Goal: Transaction & Acquisition: Purchase product/service

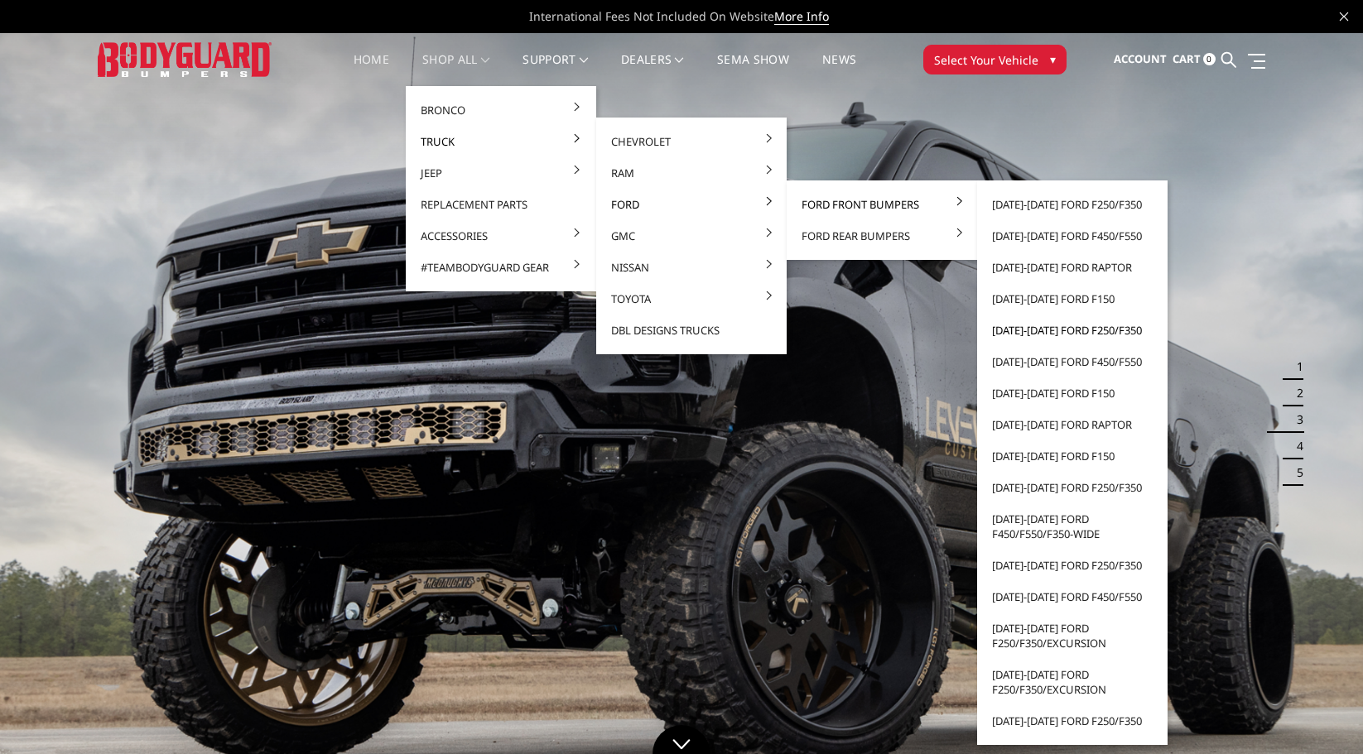
click at [1061, 327] on link "[DATE]-[DATE] Ford F250/F350" at bounding box center [1072, 330] width 177 height 31
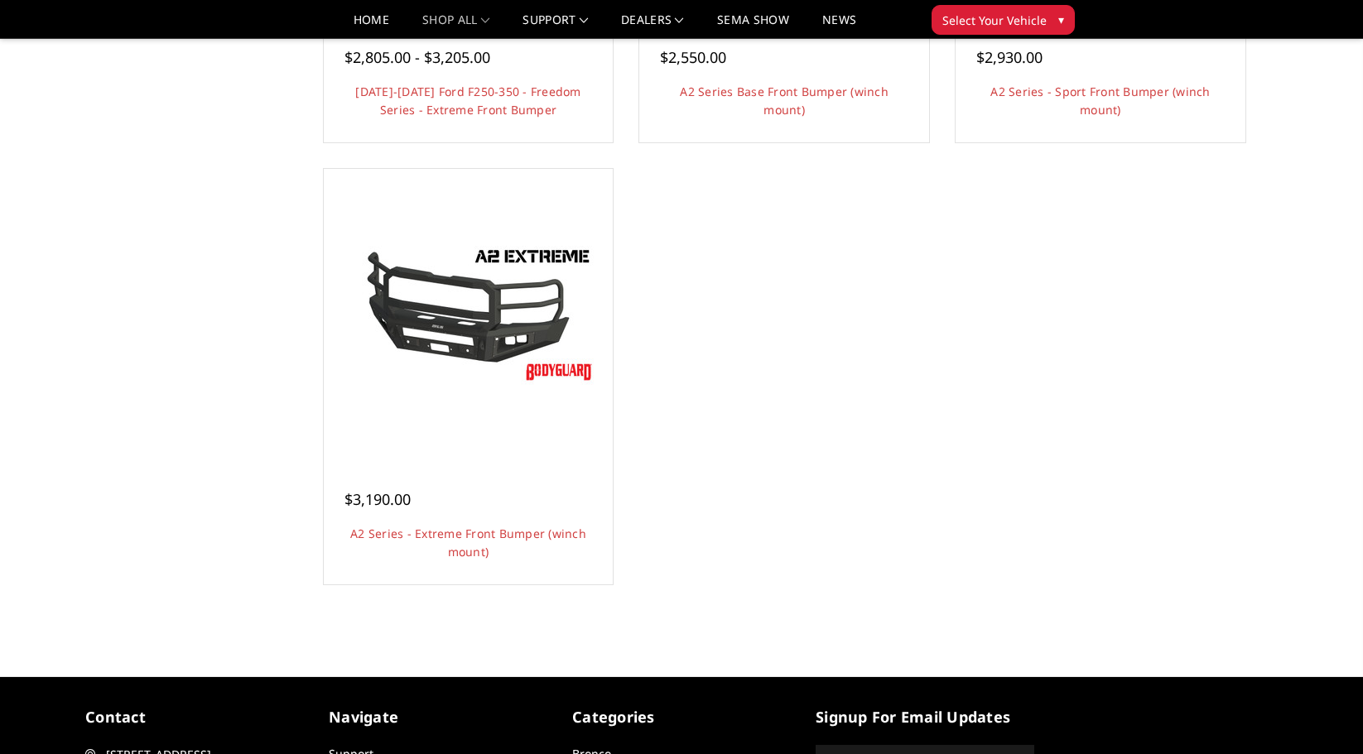
scroll to position [1408, 0]
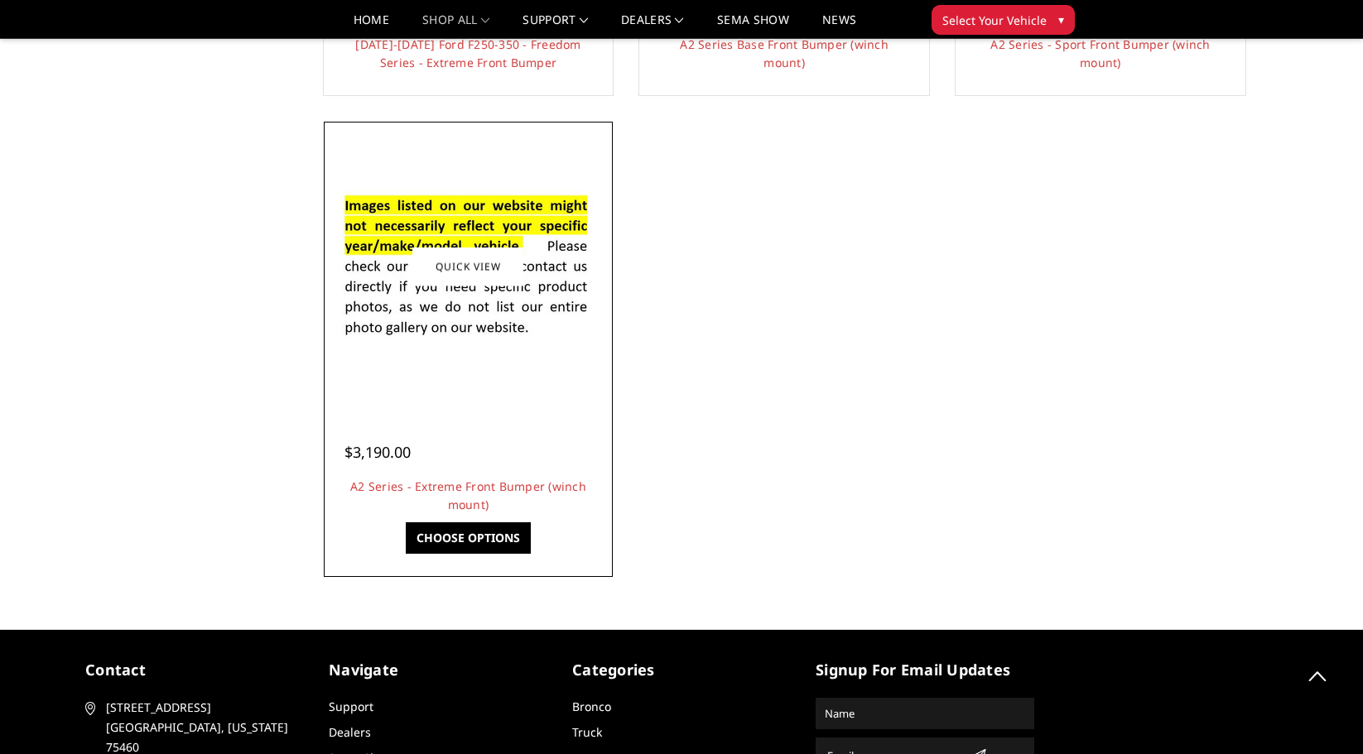
click at [511, 296] on img at bounding box center [467, 266] width 265 height 181
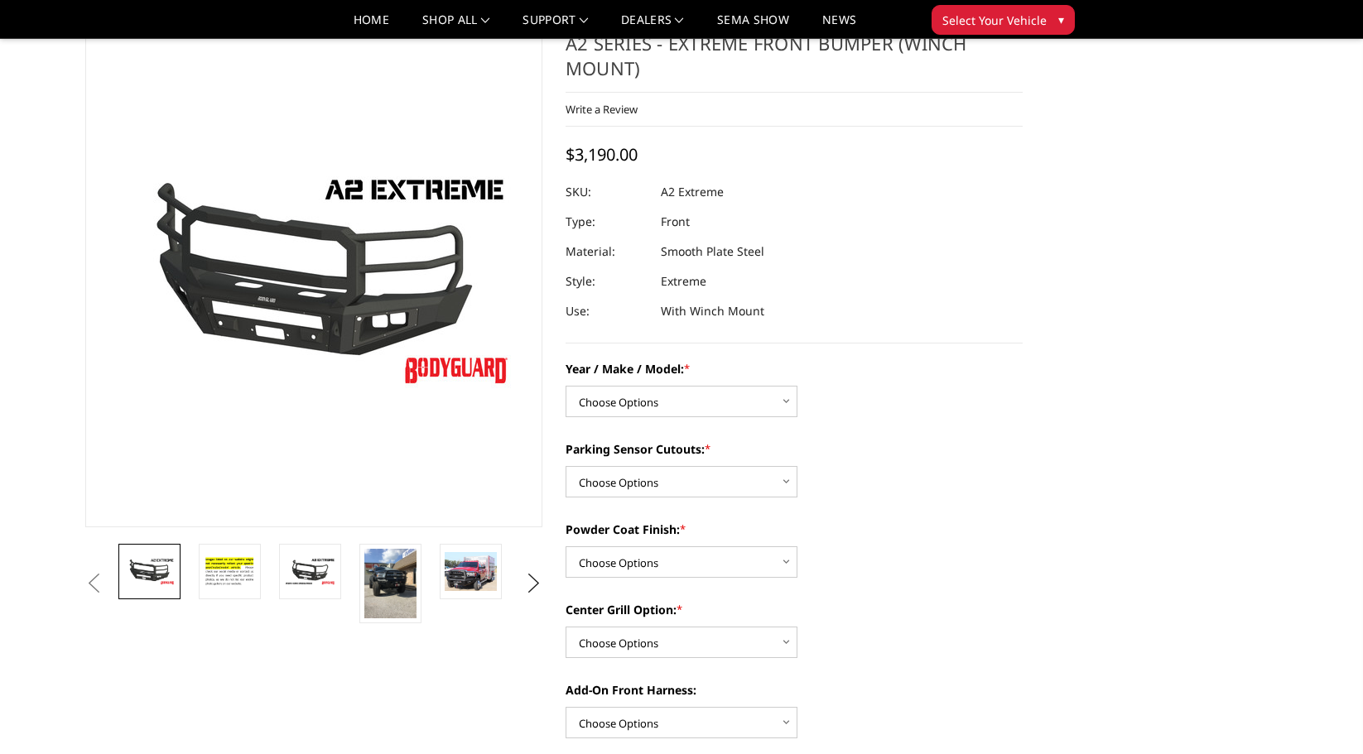
scroll to position [83, 0]
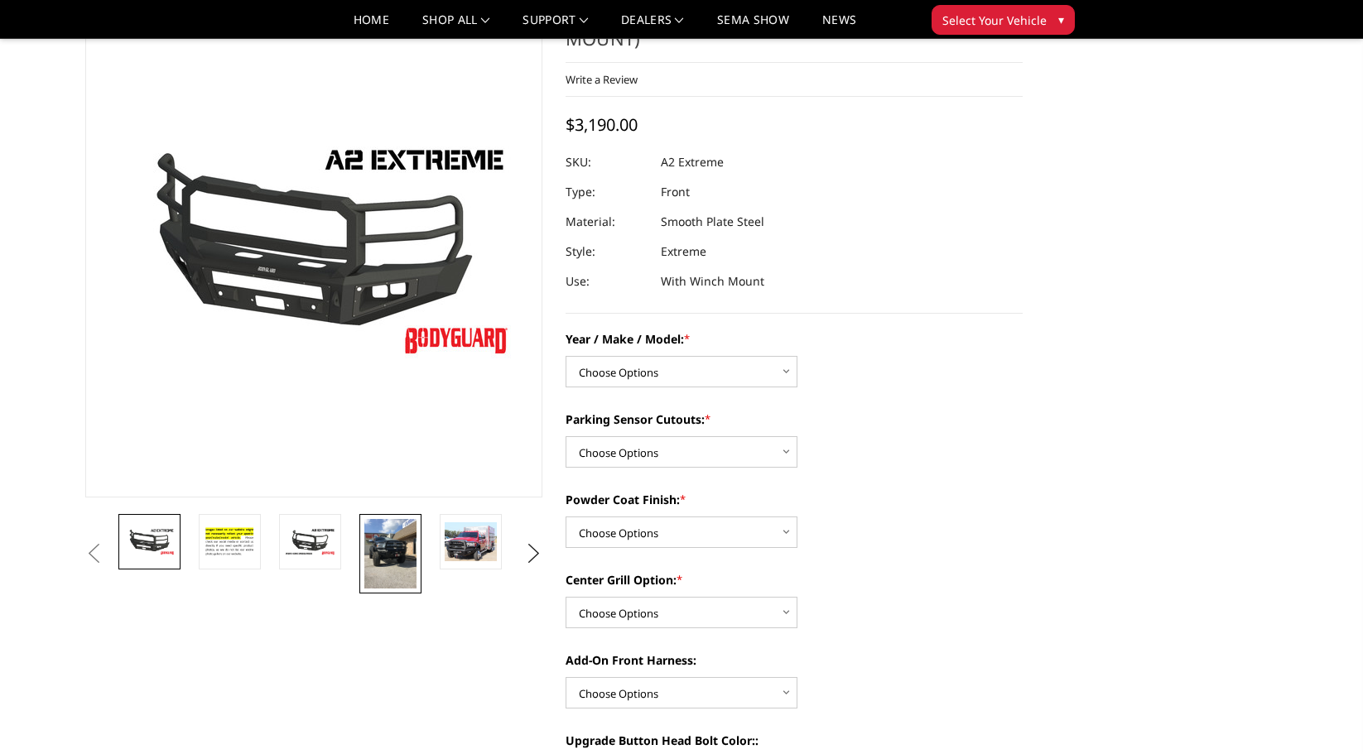
click at [402, 553] on img at bounding box center [390, 554] width 52 height 70
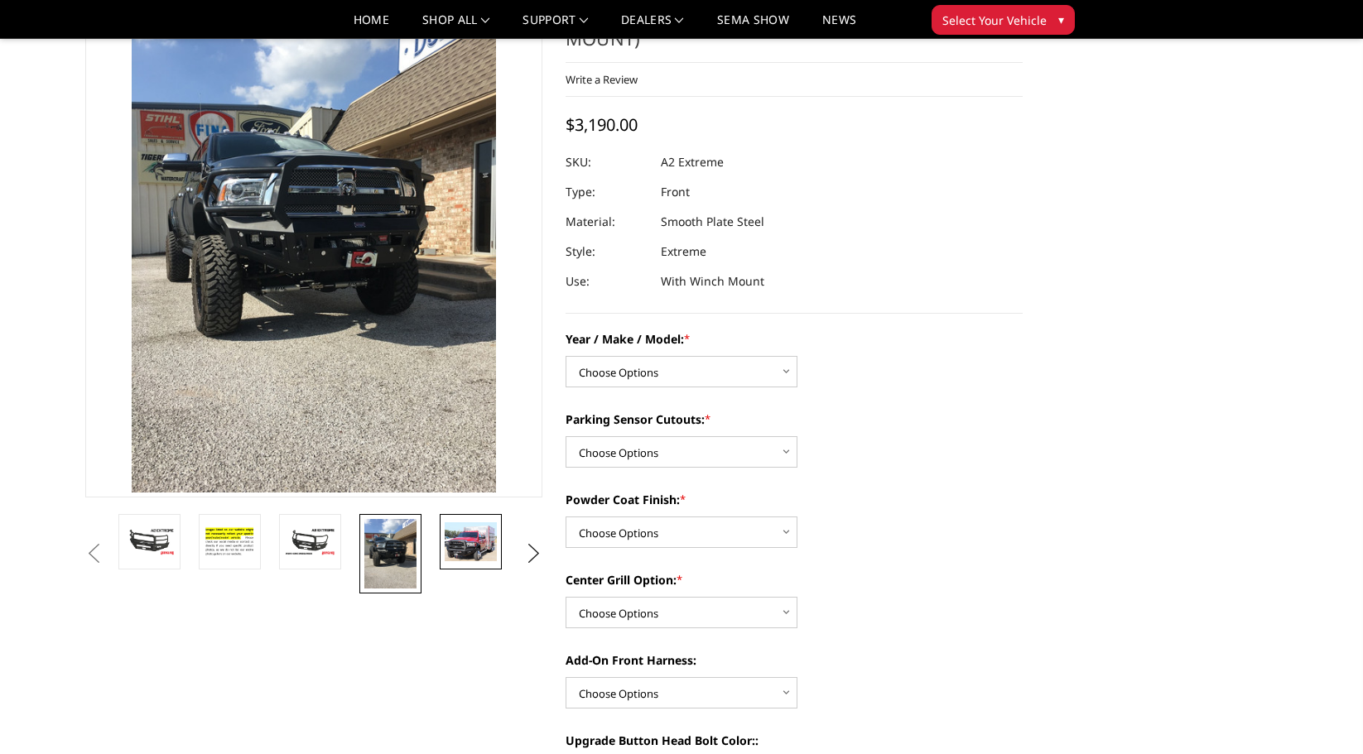
click at [494, 548] on img at bounding box center [471, 541] width 52 height 39
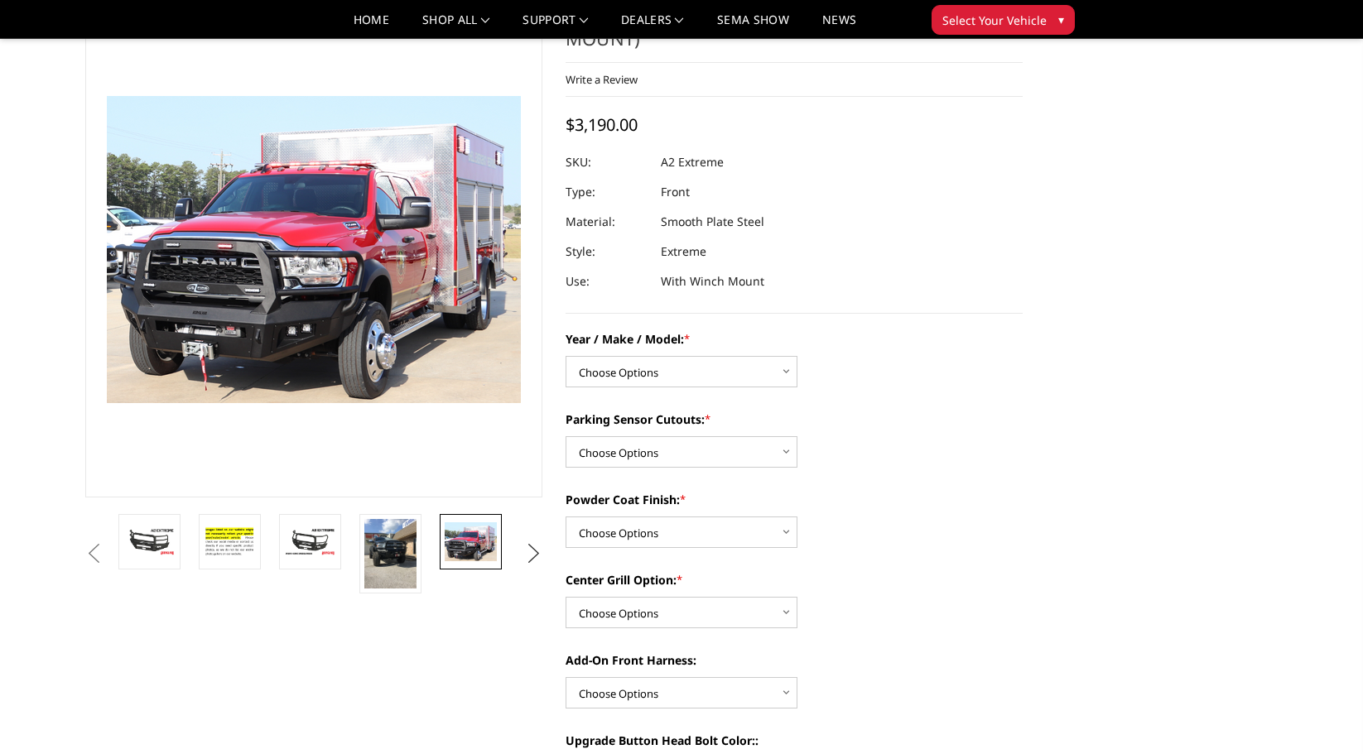
click at [530, 548] on button "Next" at bounding box center [534, 554] width 25 height 25
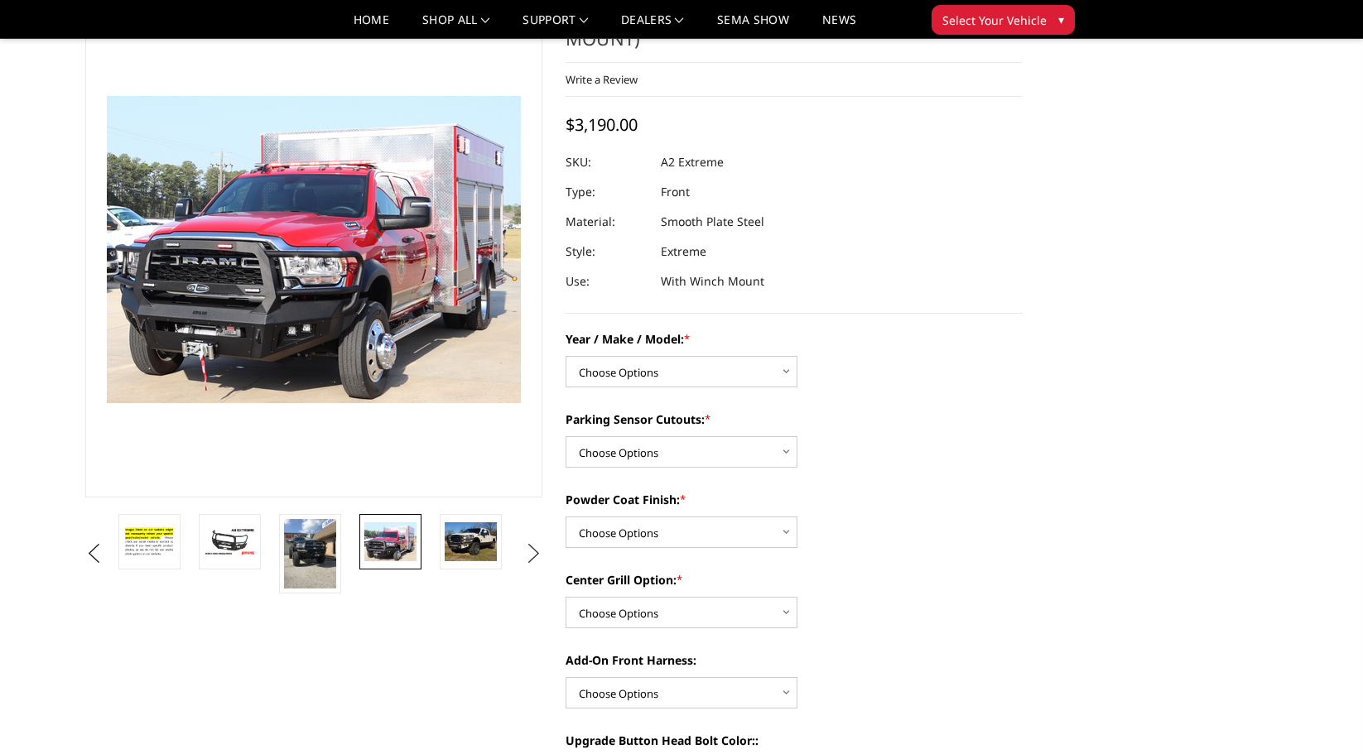
click at [530, 548] on button "Next" at bounding box center [534, 554] width 25 height 25
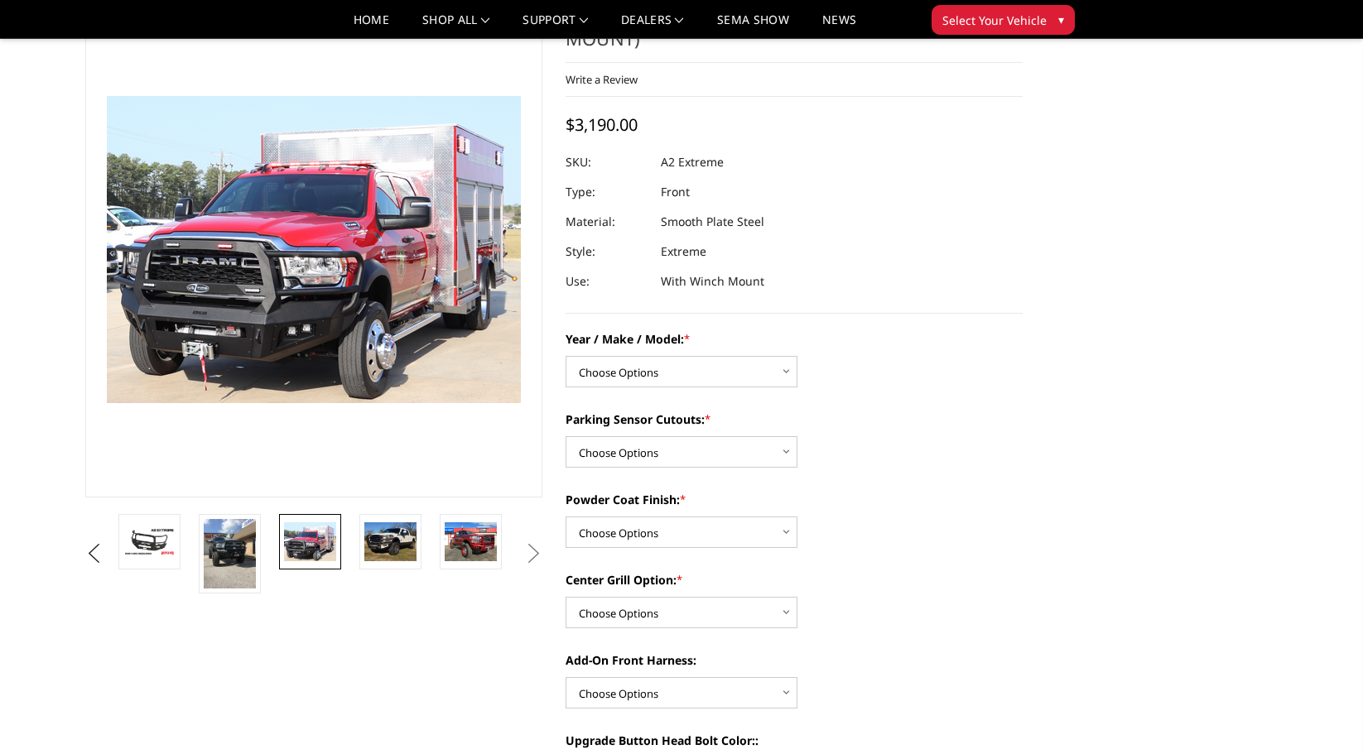
click at [530, 548] on button "Next" at bounding box center [534, 554] width 25 height 25
click at [397, 550] on img at bounding box center [390, 541] width 52 height 39
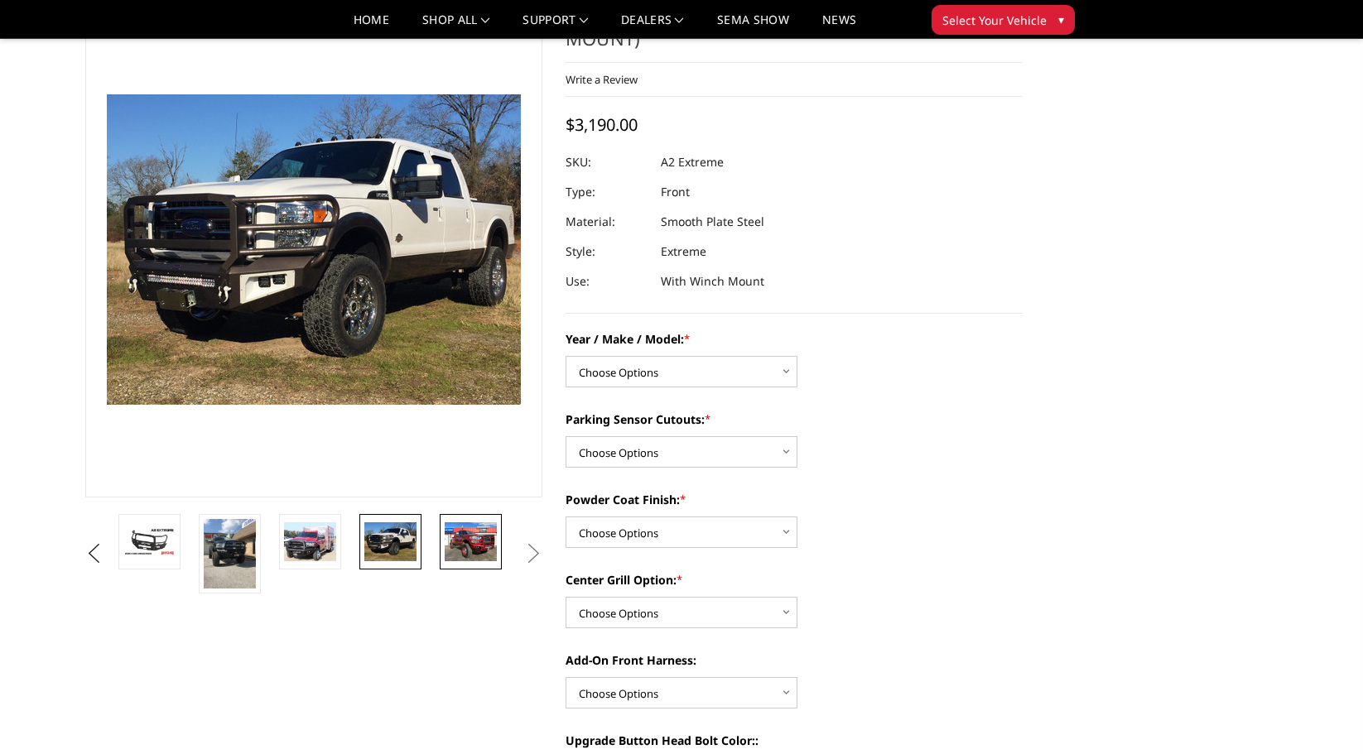
click at [463, 538] on img at bounding box center [471, 541] width 52 height 39
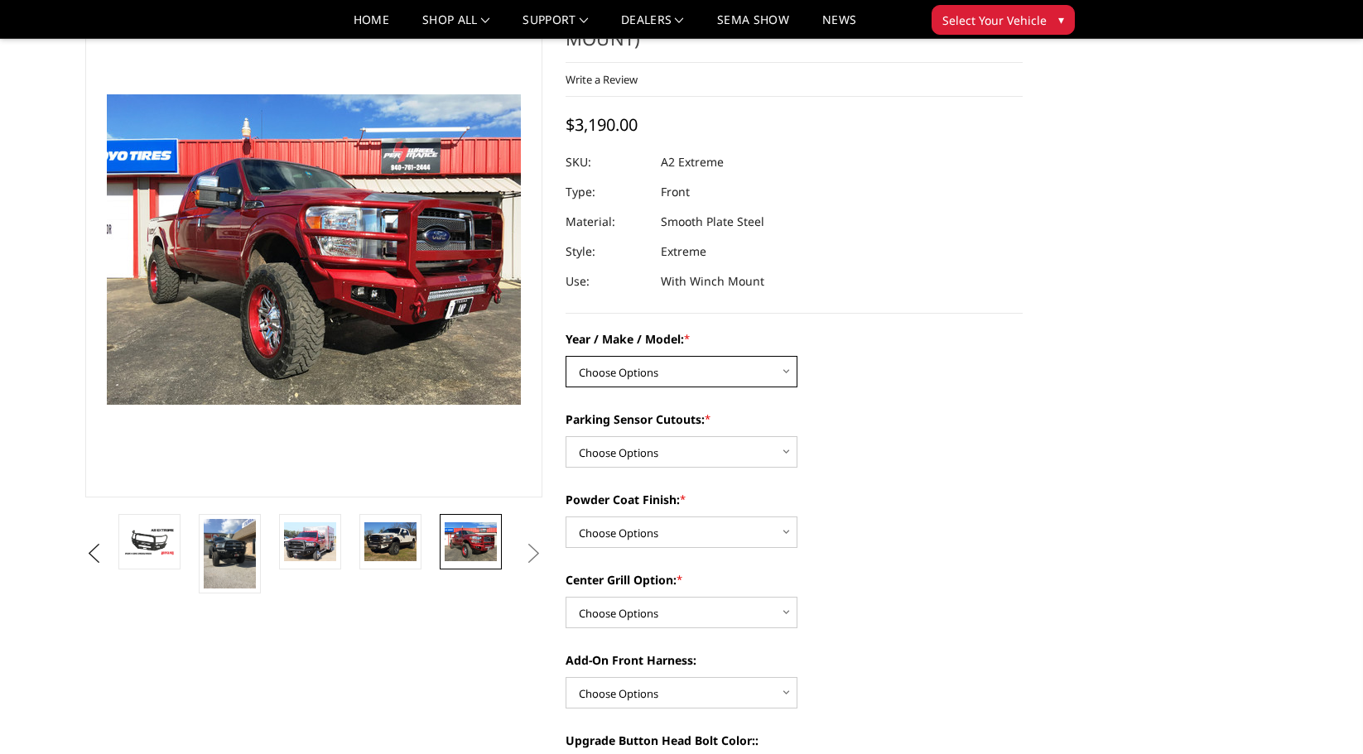
click at [765, 370] on select "Choose Options Chevrolet 20-23 2500 / 3500 Ford 17-22 F250 / F350 Ford 17-22 F4…" at bounding box center [682, 371] width 232 height 31
select select "826"
click at [566, 356] on select "Choose Options Chevrolet 20-23 2500 / 3500 Ford 17-22 F250 / F350 Ford 17-22 F4…" at bounding box center [682, 371] width 232 height 31
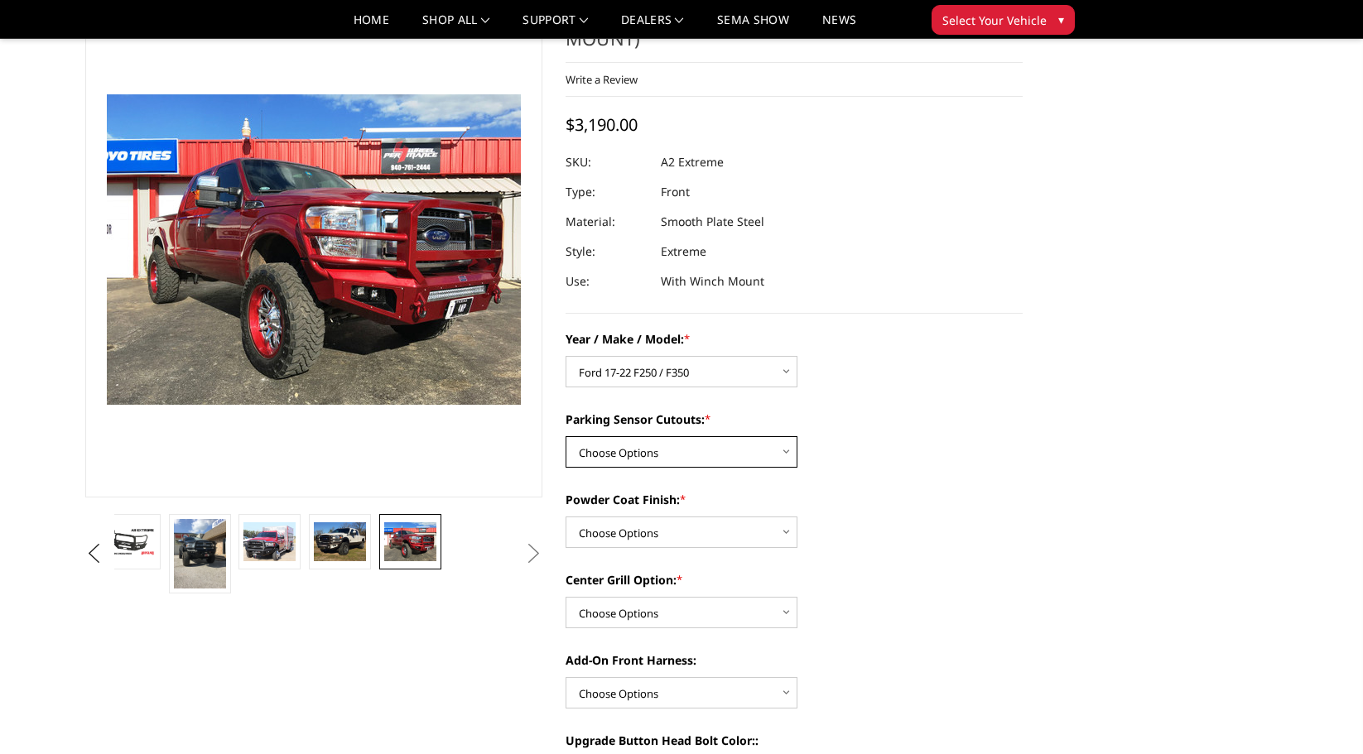
click at [778, 455] on select "Choose Options Yes - I have front parking sensors No - I do NOT have parking se…" at bounding box center [682, 451] width 232 height 31
select select "540"
click at [566, 436] on select "Choose Options Yes - I have front parking sensors No - I do NOT have parking se…" at bounding box center [682, 451] width 232 height 31
click at [749, 532] on select "Choose Options Bare metal (included) Texture Black Powder Coat" at bounding box center [682, 532] width 232 height 31
select select "518"
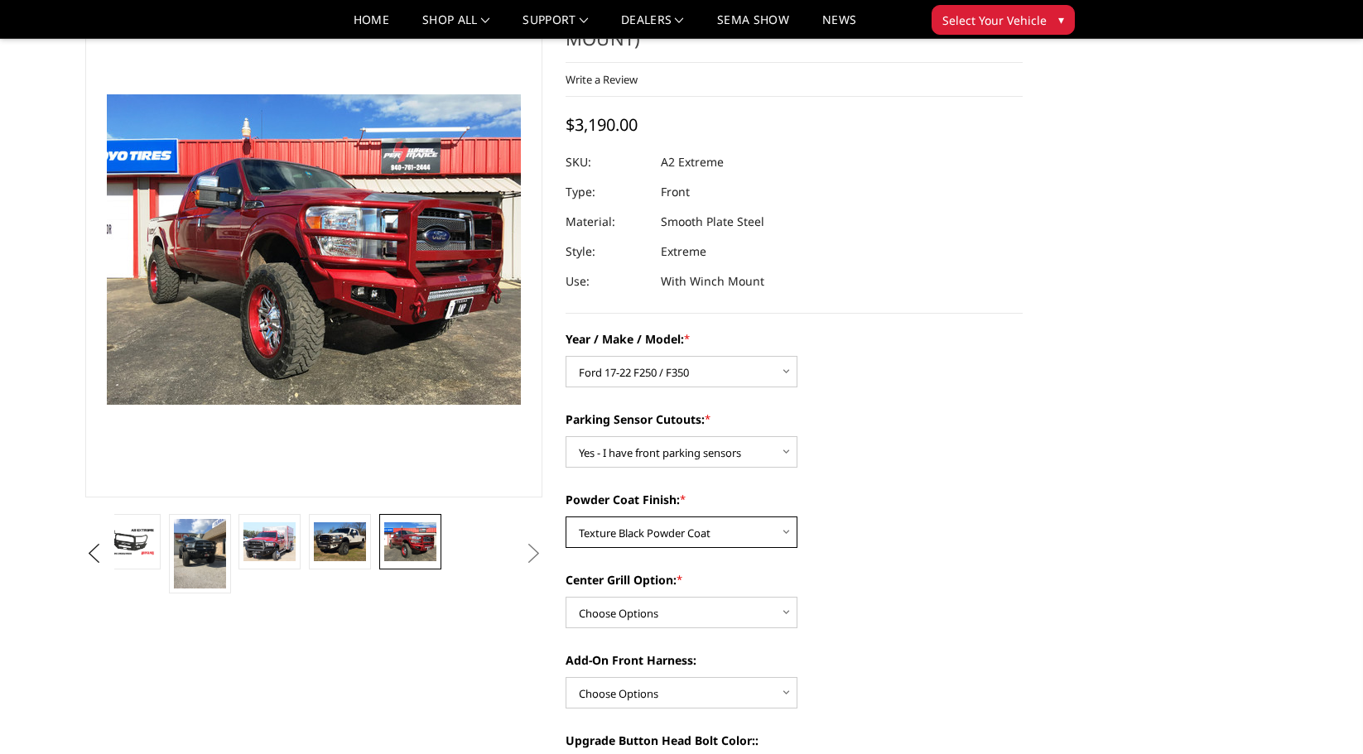
click at [566, 517] on select "Choose Options Bare metal (included) Texture Black Powder Coat" at bounding box center [682, 532] width 232 height 31
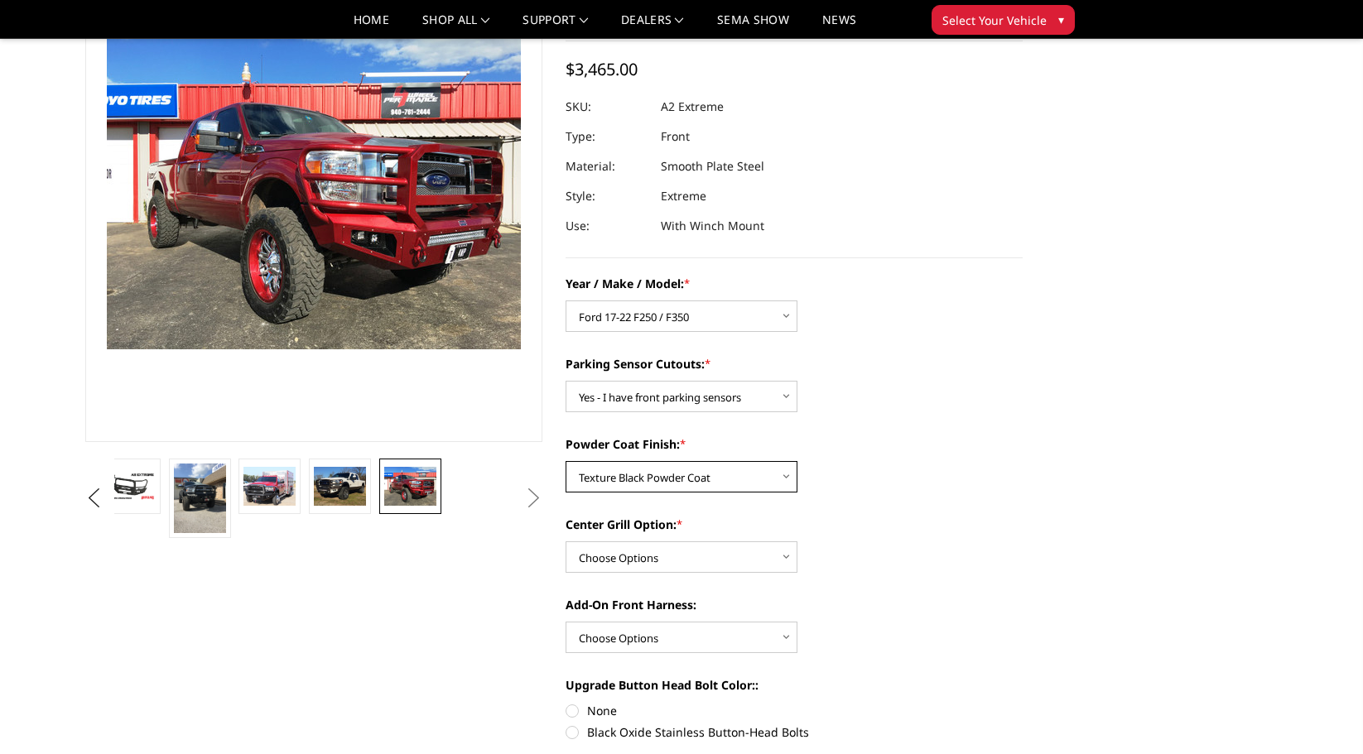
scroll to position [166, 0]
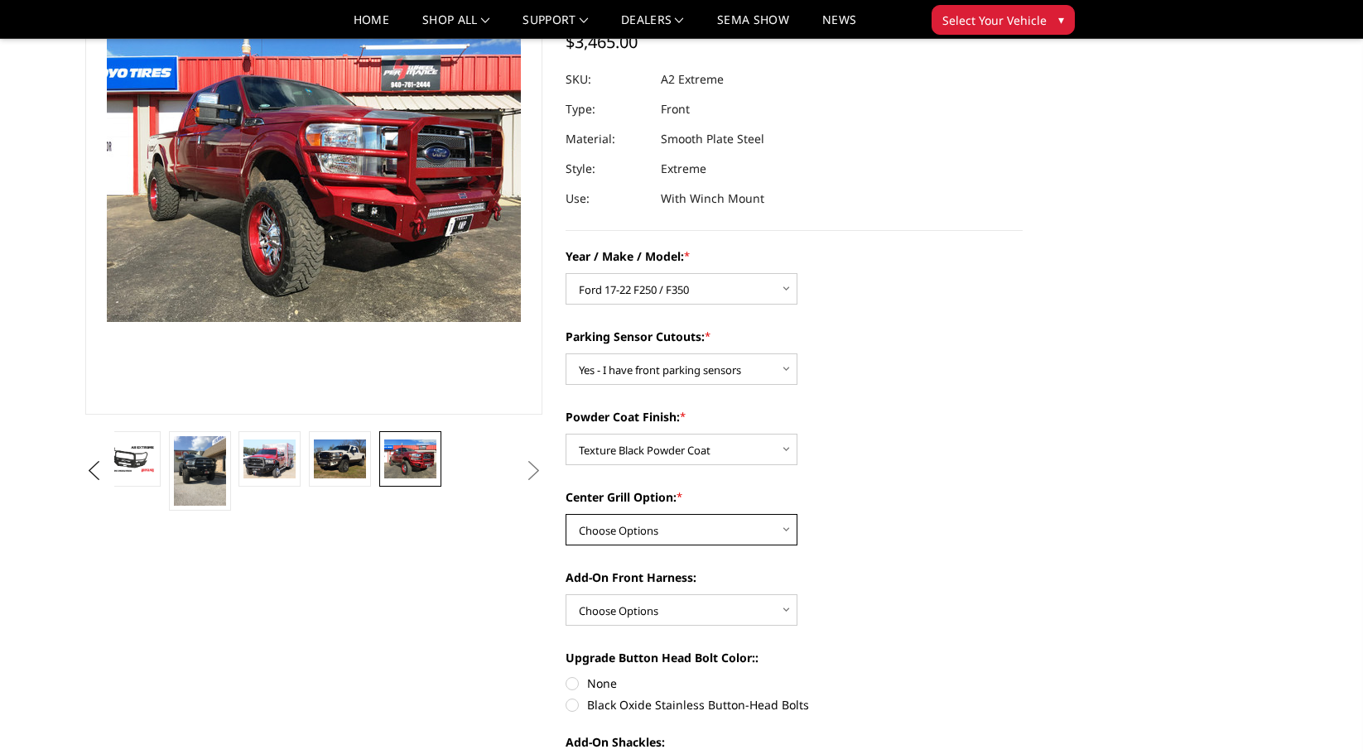
click at [750, 528] on select "Choose Options Add expanded metal in center grill Decline this option" at bounding box center [682, 529] width 232 height 31
select select "1080"
click at [566, 514] on select "Choose Options Add expanded metal in center grill Decline this option" at bounding box center [682, 529] width 232 height 31
click at [720, 609] on select "Choose Options WITH front camera harness WITHOUT front camera harness" at bounding box center [682, 609] width 232 height 31
select select "1695"
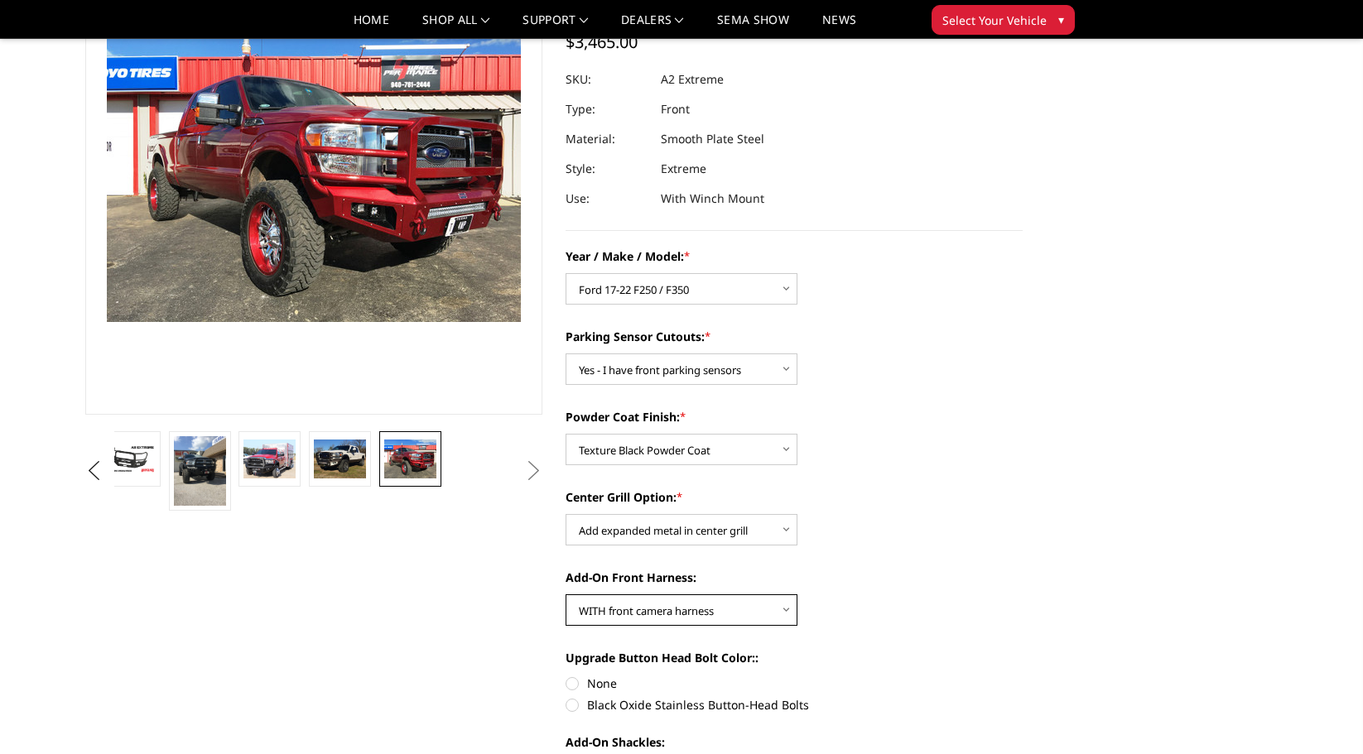
click at [566, 594] on select "Choose Options WITH front camera harness WITHOUT front camera harness" at bounding box center [682, 609] width 232 height 31
click at [571, 705] on label "Black Oxide Stainless Button-Head Bolts" at bounding box center [794, 704] width 457 height 17
click at [1023, 676] on input "Black Oxide Stainless Button-Head Bolts" at bounding box center [1023, 675] width 1 height 1
radio input "true"
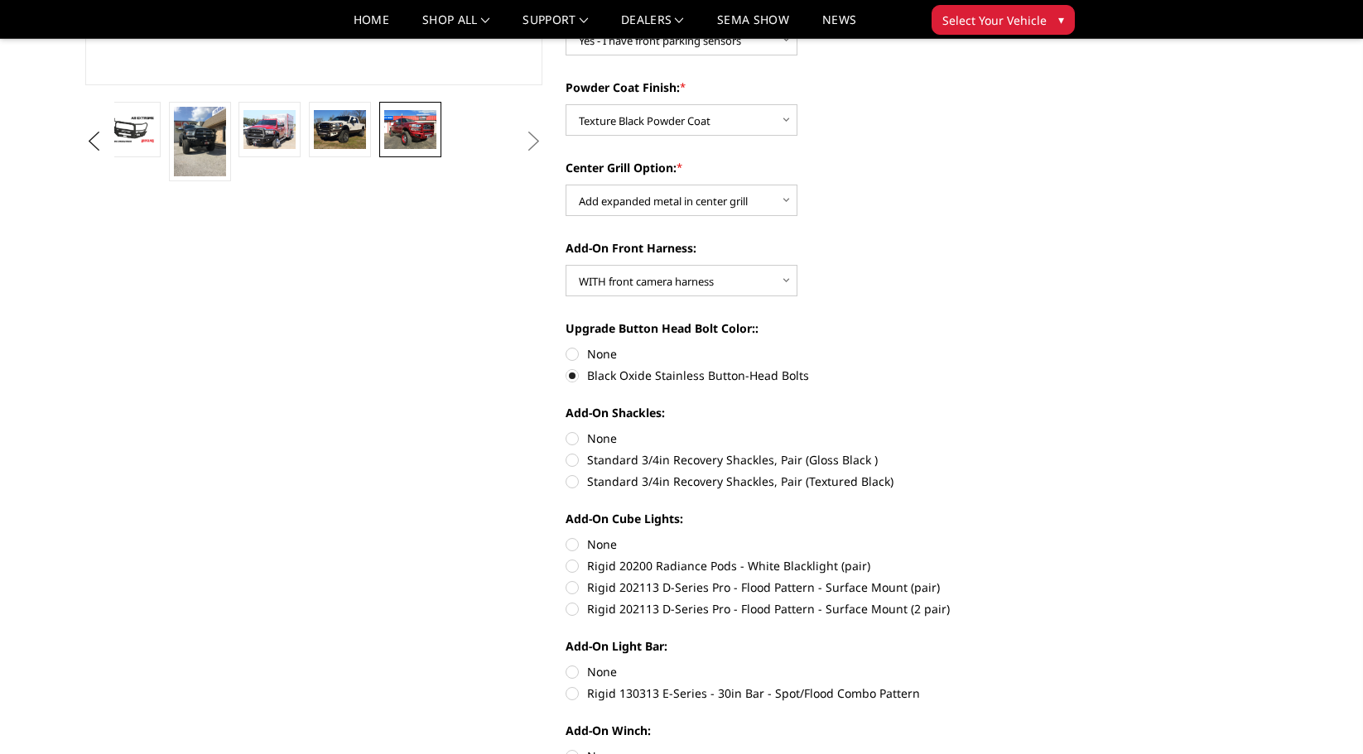
scroll to position [497, 0]
click at [575, 458] on label "Standard 3/4in Recovery Shackles, Pair (Gloss Black )" at bounding box center [794, 458] width 457 height 17
click at [1023, 429] on input "Standard 3/4in Recovery Shackles, Pair (Gloss Black )" at bounding box center [1023, 428] width 1 height 1
radio input "true"
click at [577, 608] on label "Rigid 202113 D-Series Pro - Flood Pattern - Surface Mount (2 pair)" at bounding box center [794, 607] width 457 height 17
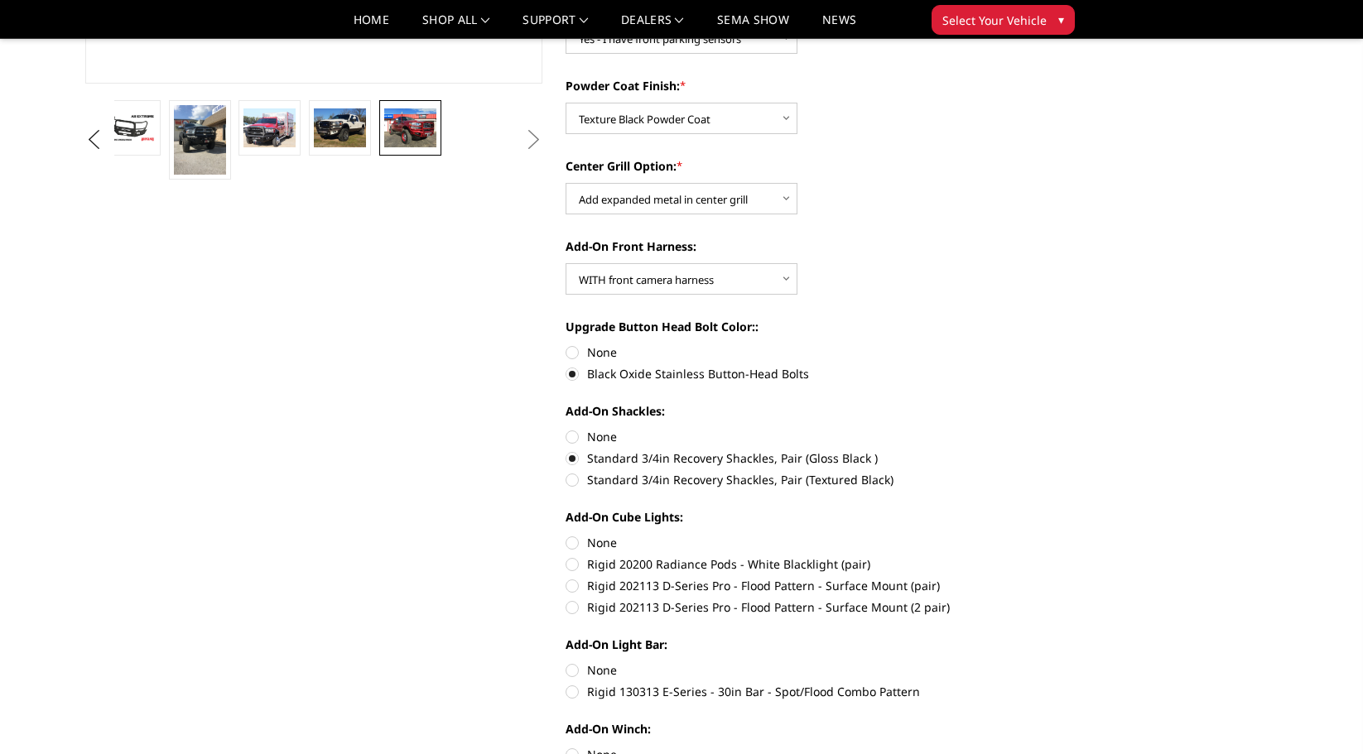
click at [1023, 578] on input "Rigid 202113 D-Series Pro - Flood Pattern - Surface Mount (2 pair)" at bounding box center [1023, 577] width 1 height 1
radio input "true"
click at [575, 696] on label "Rigid 130313 E-Series - 30in Bar - Spot/Flood Combo Pattern" at bounding box center [794, 691] width 457 height 17
click at [1023, 662] on input "Rigid 130313 E-Series - 30in Bar - Spot/Flood Combo Pattern" at bounding box center [1023, 662] width 1 height 1
radio input "true"
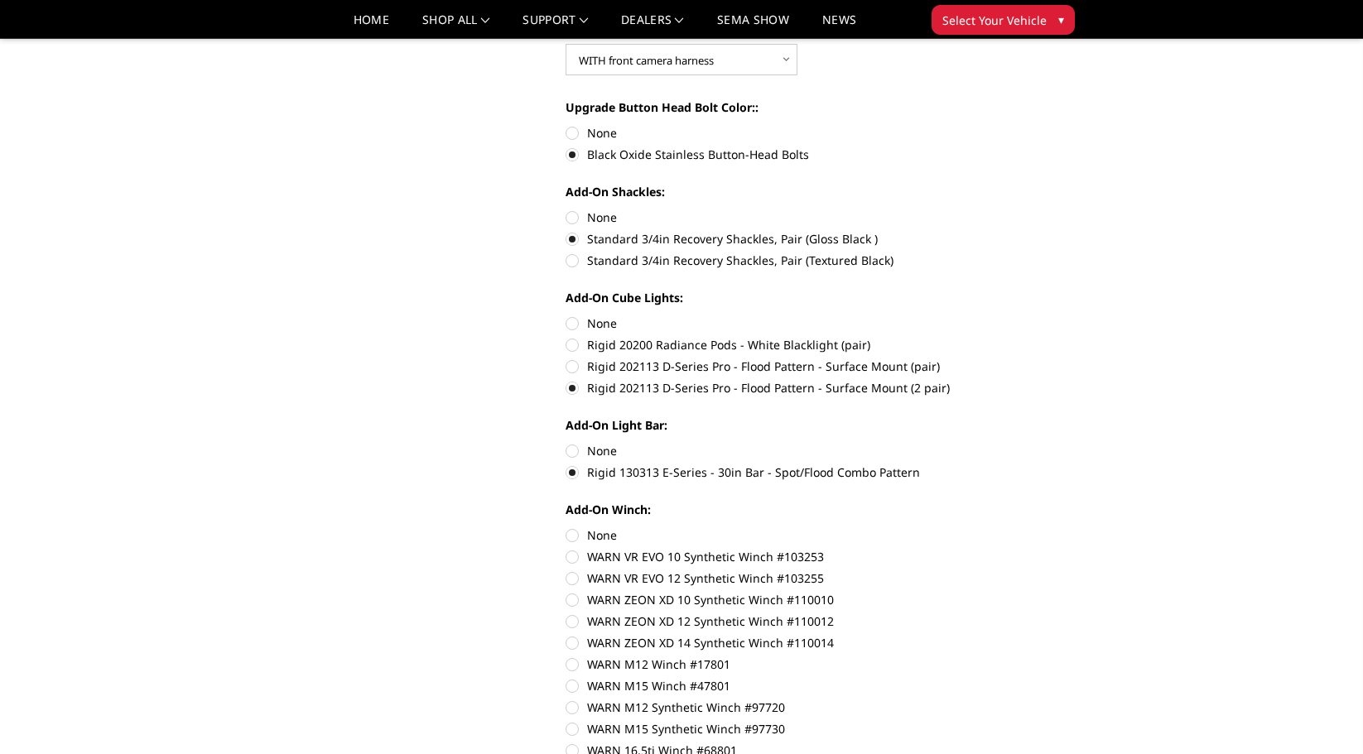
scroll to position [828, 0]
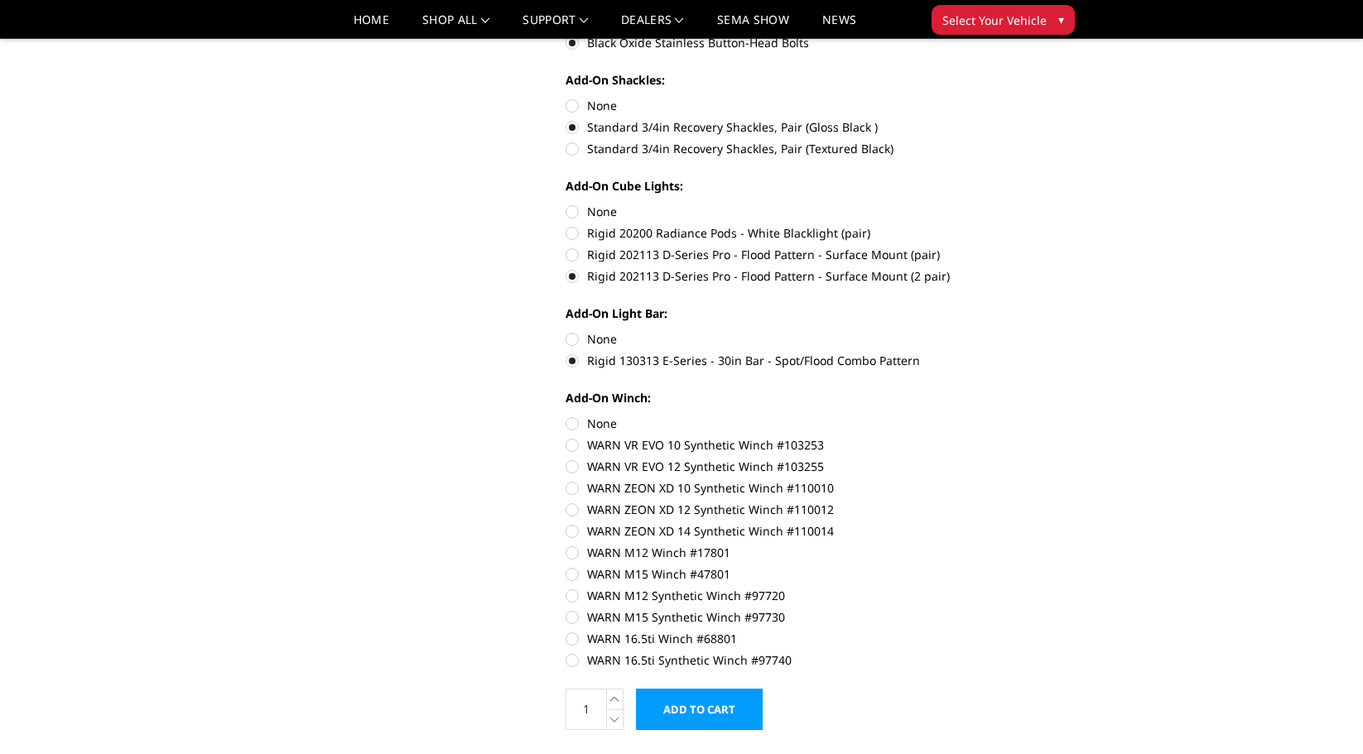
click at [573, 421] on label "None" at bounding box center [794, 423] width 457 height 17
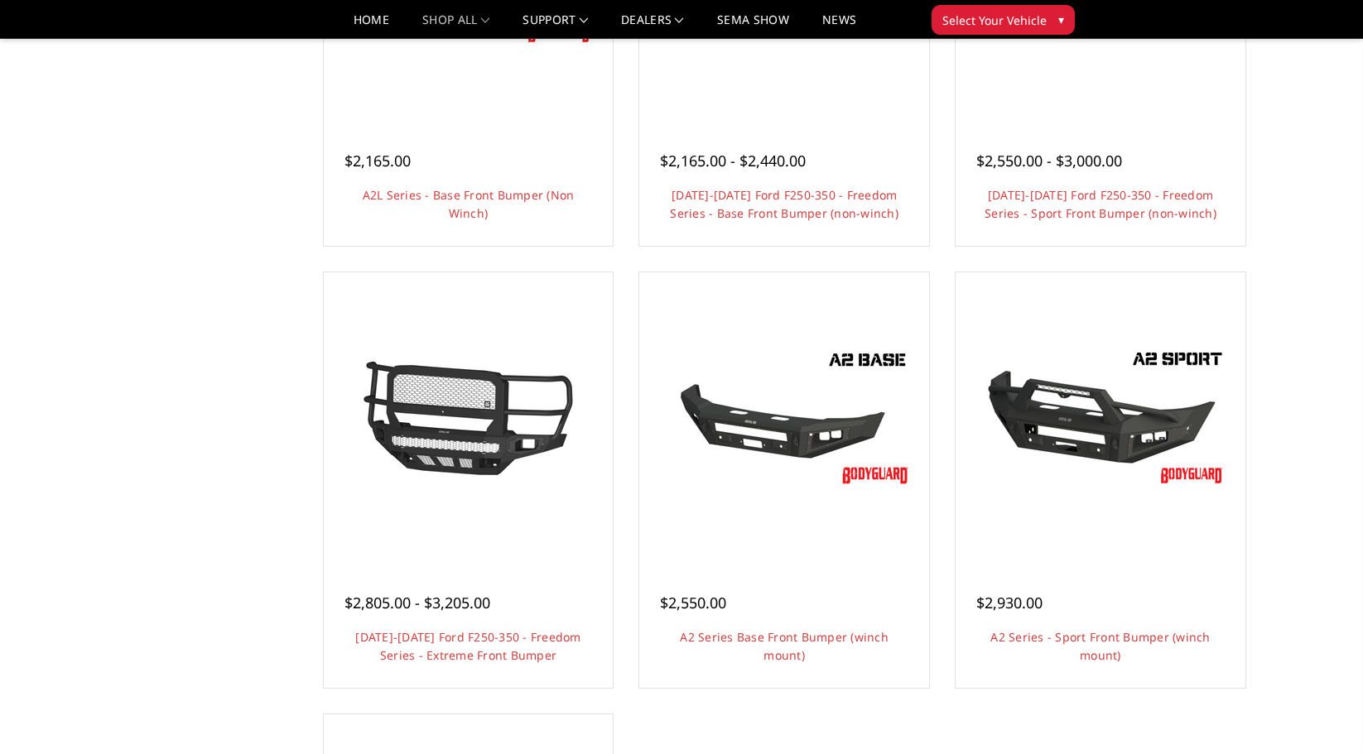
scroll to position [911, 0]
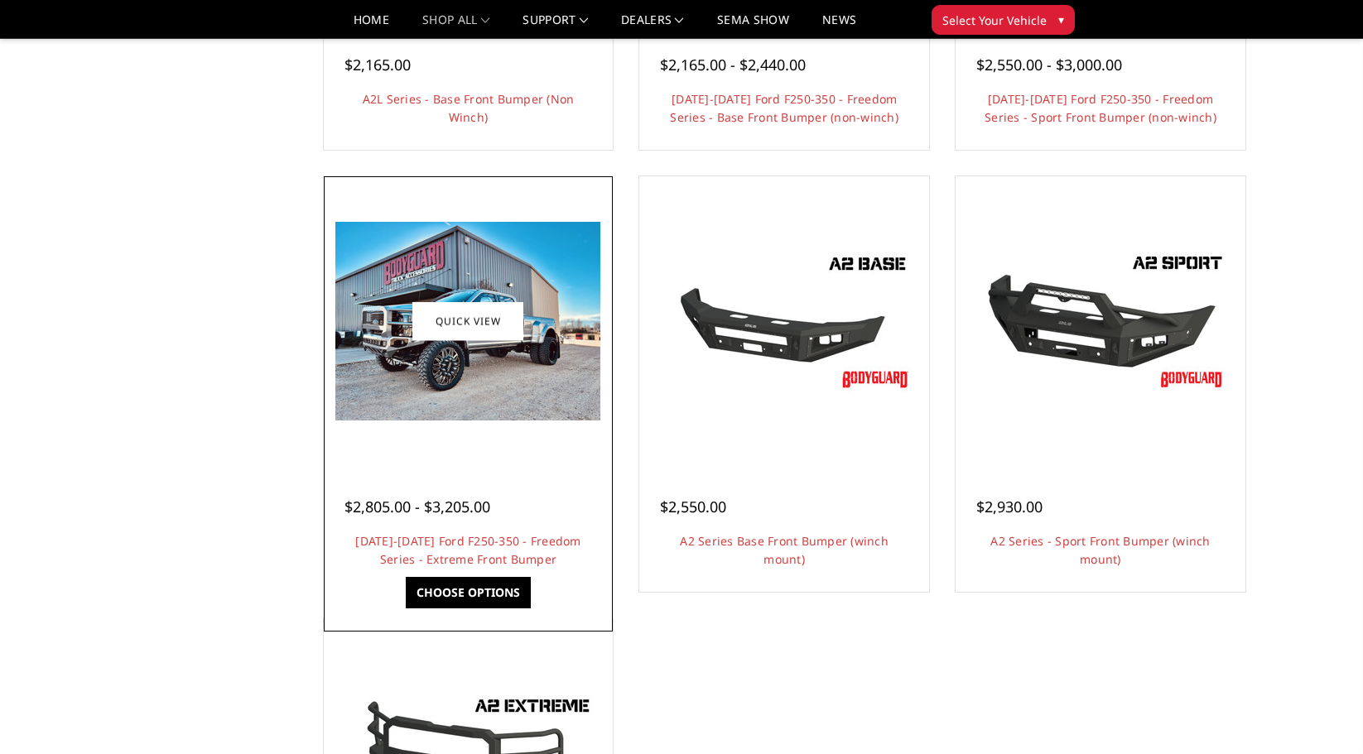
click at [469, 595] on link "Choose Options" at bounding box center [468, 592] width 125 height 31
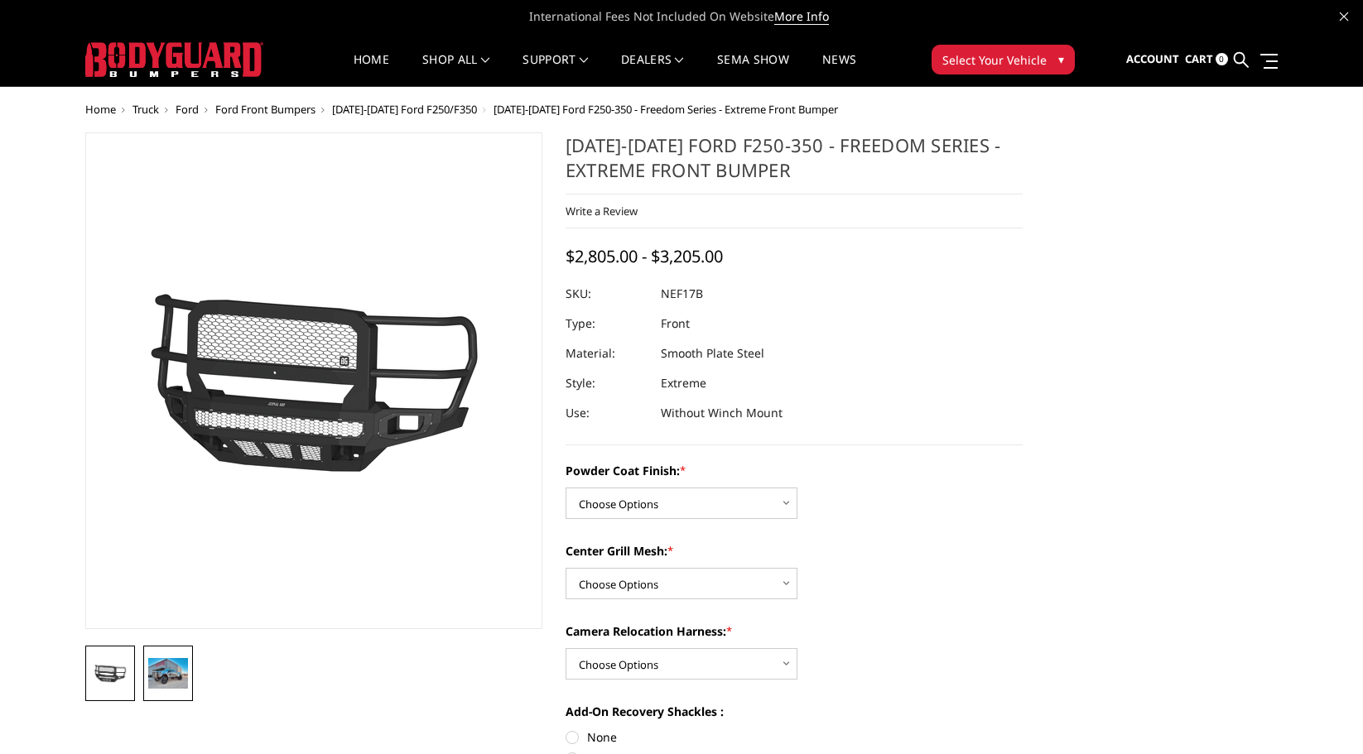
click at [178, 676] on img at bounding box center [168, 673] width 40 height 30
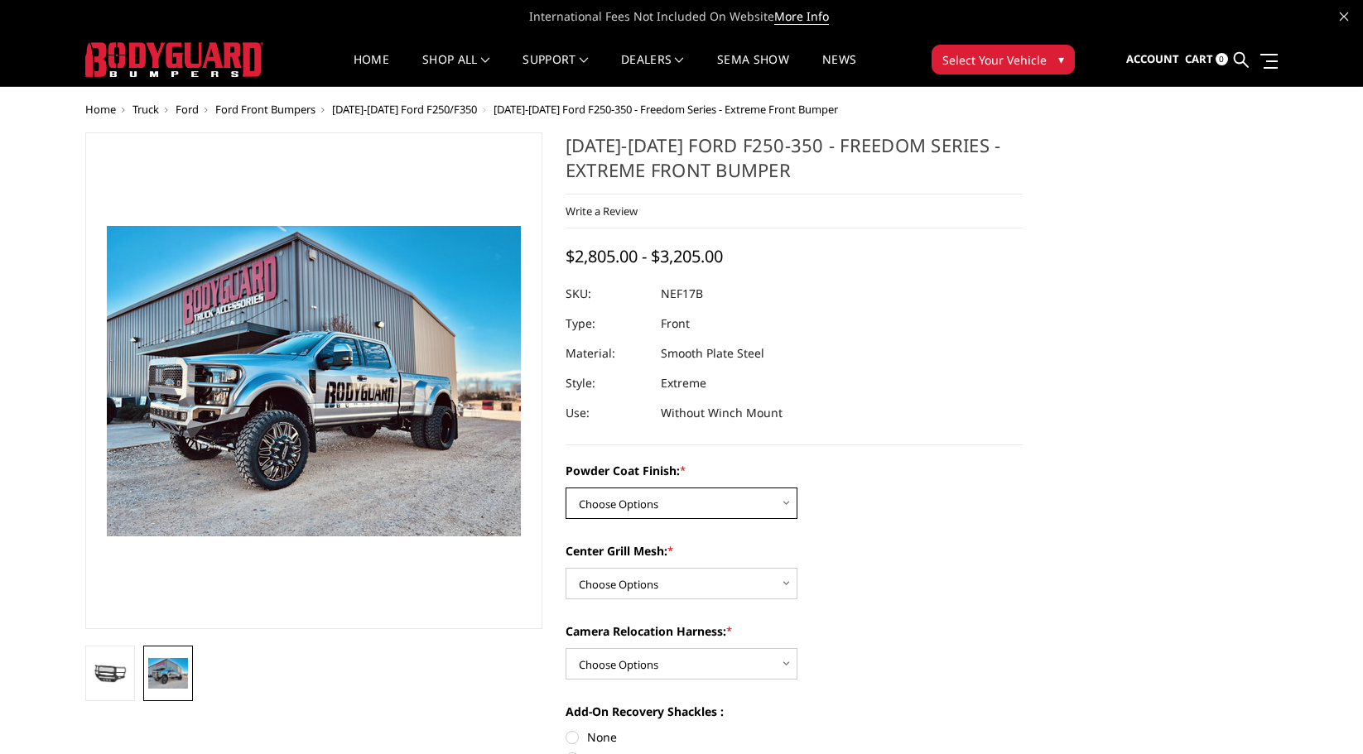
click at [780, 504] on select "Choose Options Bare Metal Textured Black Powder Coat" at bounding box center [682, 503] width 232 height 31
select select "3088"
click at [566, 488] on select "Choose Options Bare Metal Textured Black Powder Coat" at bounding box center [682, 503] width 232 height 31
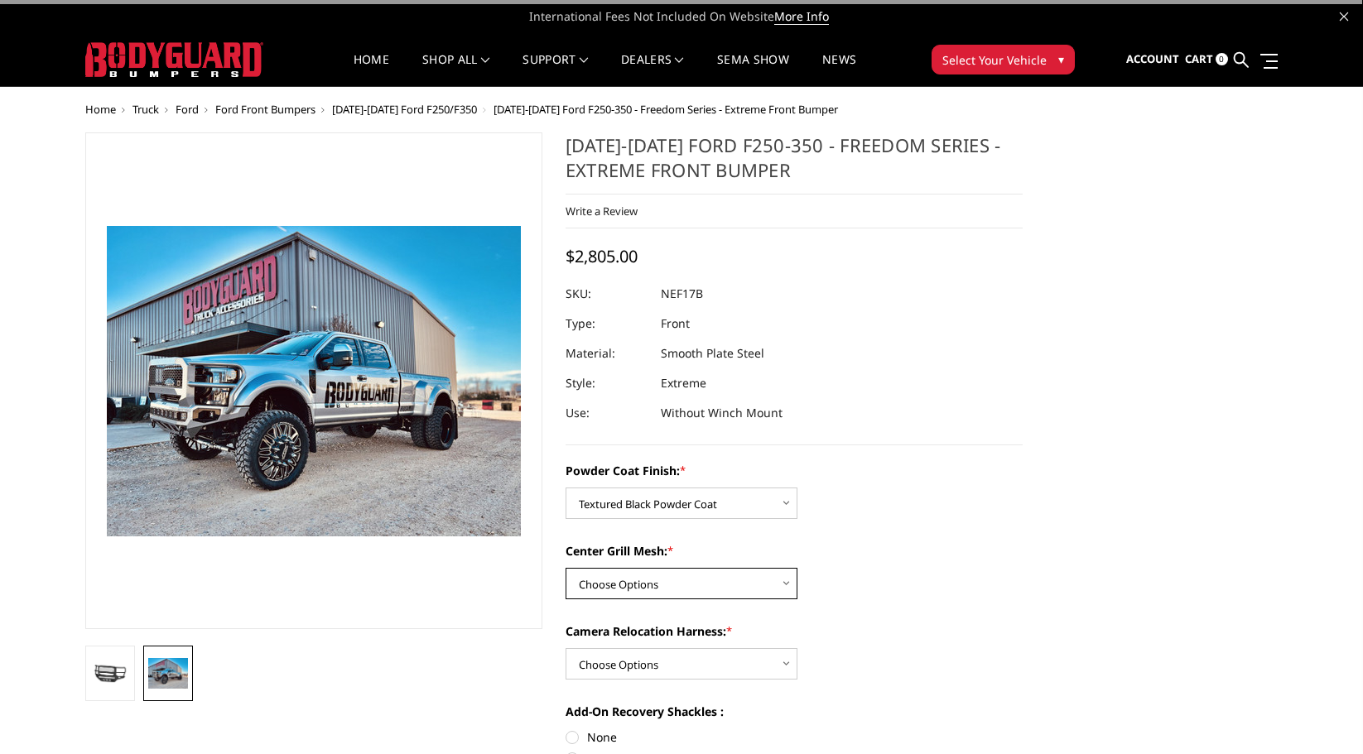
click at [747, 575] on select "Choose Options WITH Expanded Metal in Center Grill WITHOUT Expanded Metal in Ce…" at bounding box center [682, 583] width 232 height 31
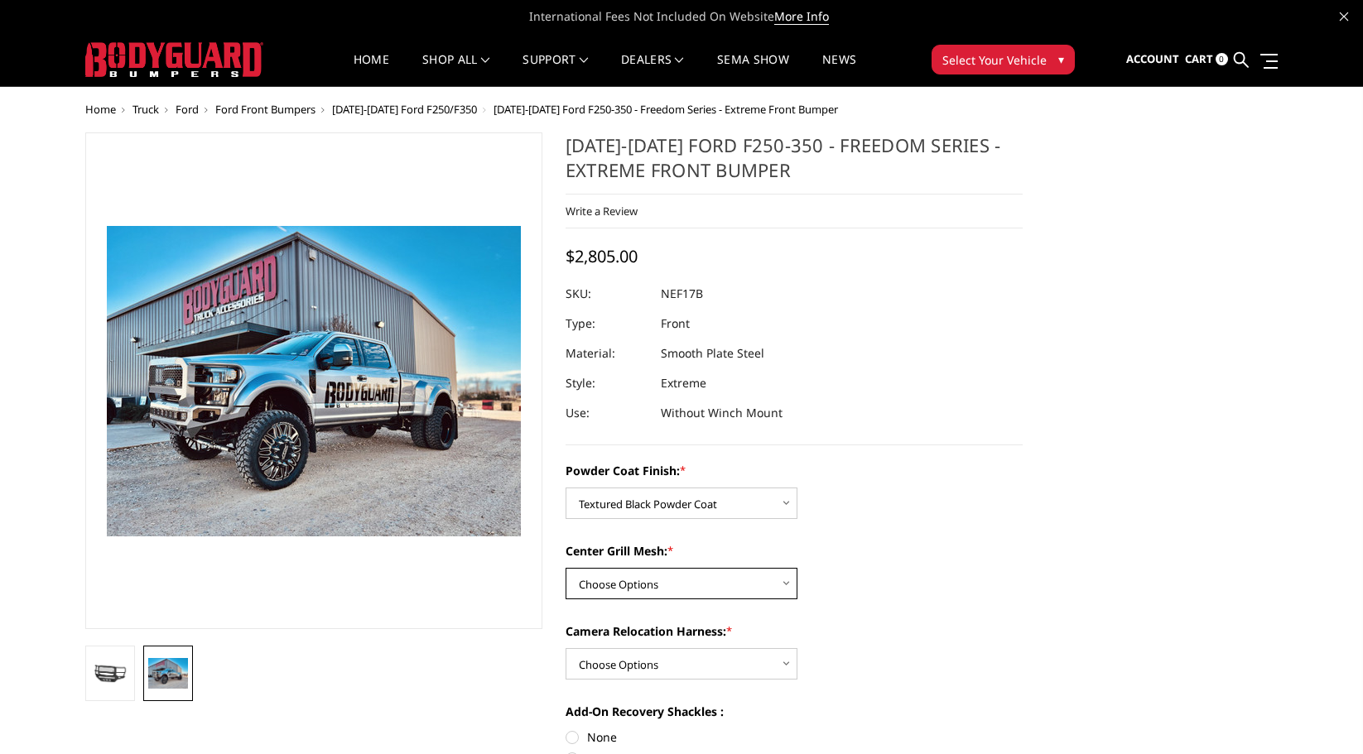
select select "3089"
click at [566, 568] on select "Choose Options WITH Expanded Metal in Center Grill WITHOUT Expanded Metal in Ce…" at bounding box center [682, 583] width 232 height 31
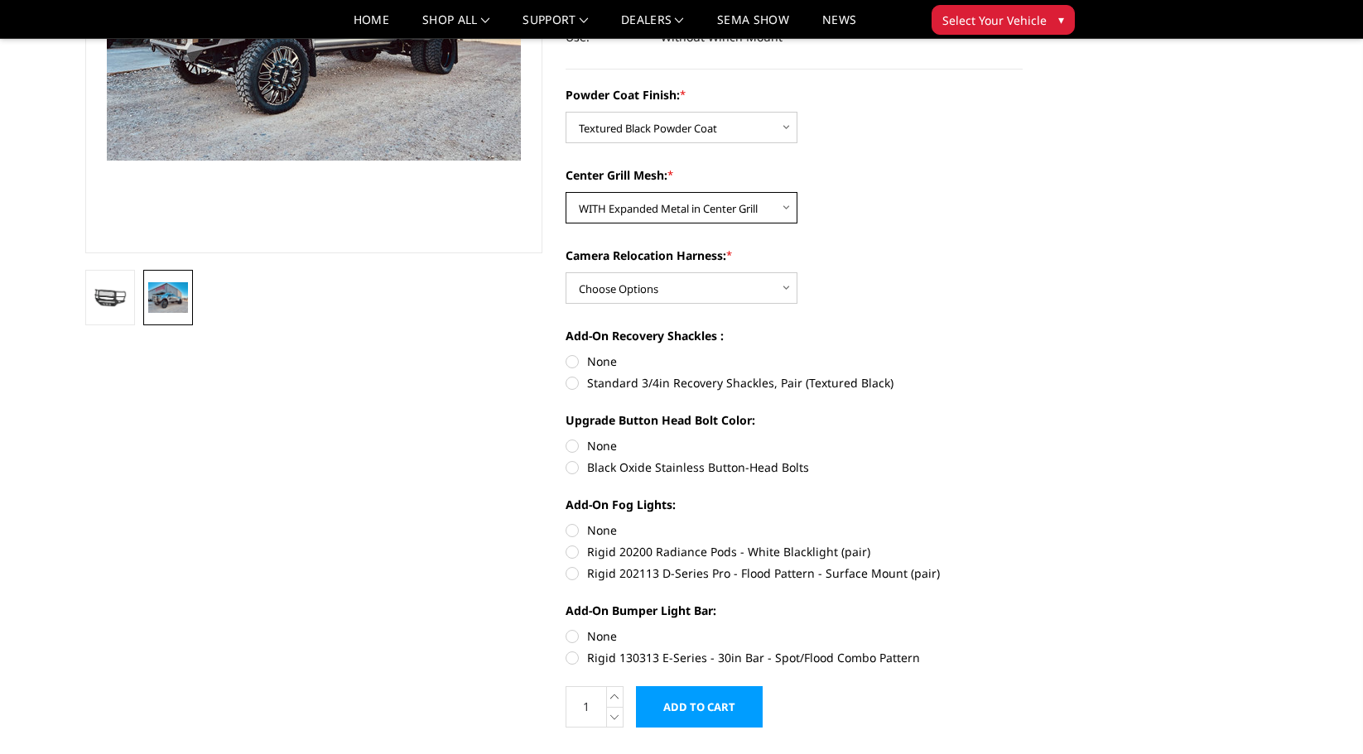
scroll to position [331, 0]
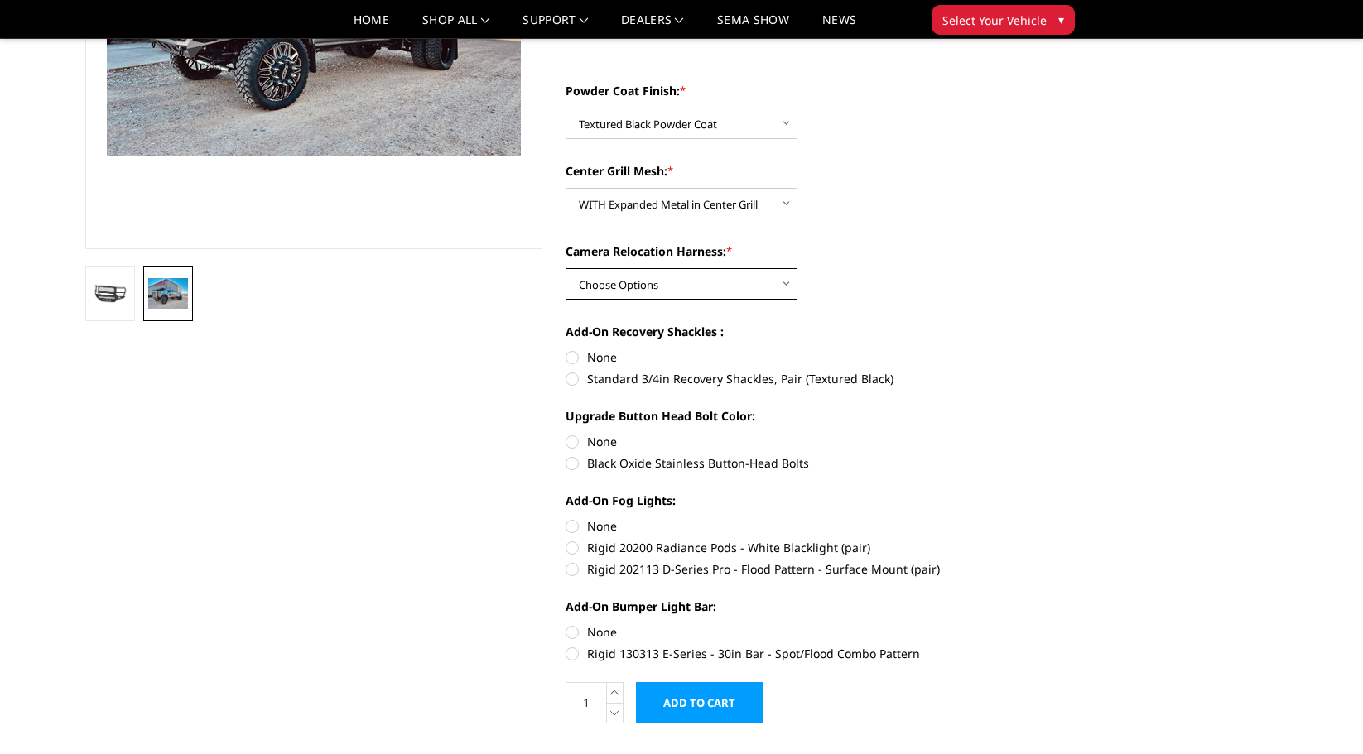
click at [774, 282] on select "Choose Options WITH Camera Relocation Harness WITHOUT Camera Relocation Harness" at bounding box center [682, 283] width 232 height 31
select select "3091"
click at [566, 268] on select "Choose Options WITH Camera Relocation Harness WITHOUT Camera Relocation Harness" at bounding box center [682, 283] width 232 height 31
click at [571, 378] on label "Standard 3/4in Recovery Shackles, Pair (Textured Black)" at bounding box center [794, 378] width 457 height 17
click at [1023, 349] on input "Standard 3/4in Recovery Shackles, Pair (Textured Black)" at bounding box center [1023, 349] width 1 height 1
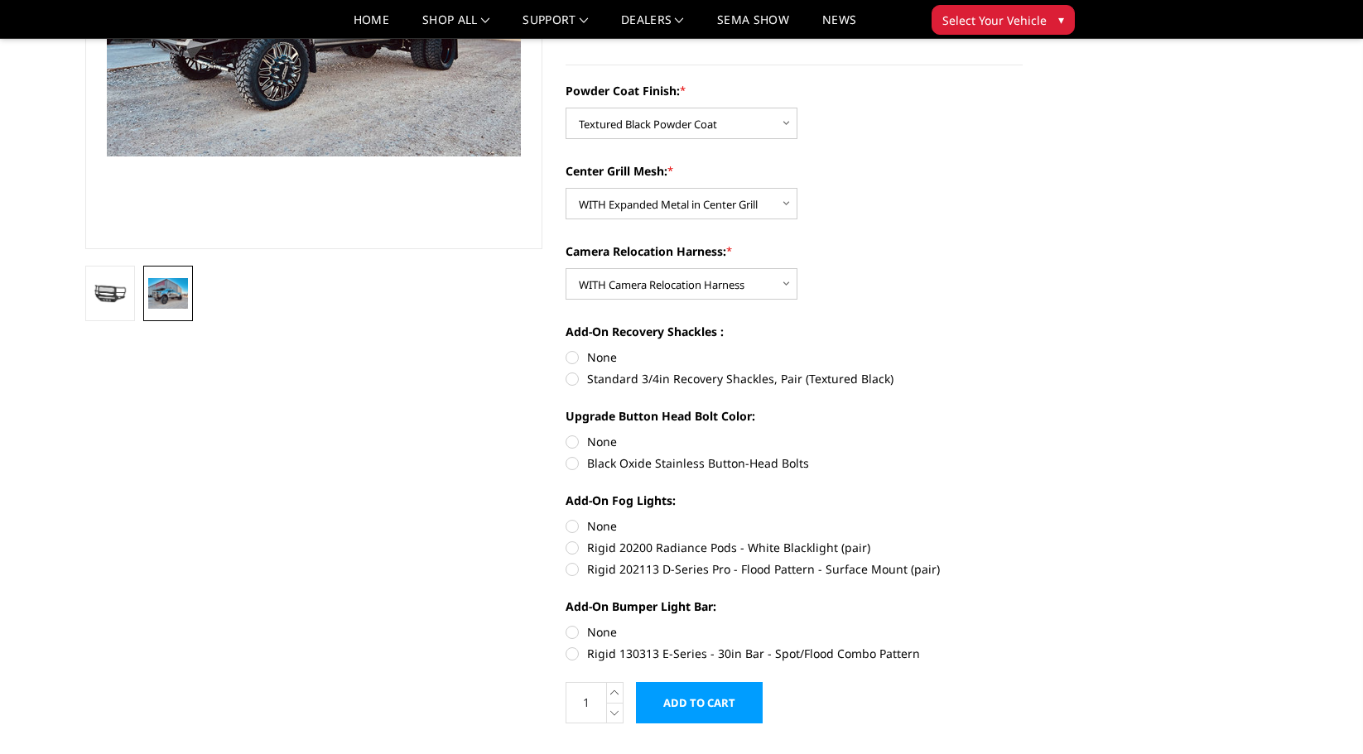
radio input "true"
click at [578, 459] on label "Black Oxide Stainless Button-Head Bolts" at bounding box center [794, 463] width 457 height 17
click at [1023, 434] on input "Black Oxide Stainless Button-Head Bolts" at bounding box center [1023, 433] width 1 height 1
radio input "true"
click at [571, 658] on label "Rigid 130313 E-Series - 30in Bar - Spot/Flood Combo Pattern" at bounding box center [794, 653] width 457 height 17
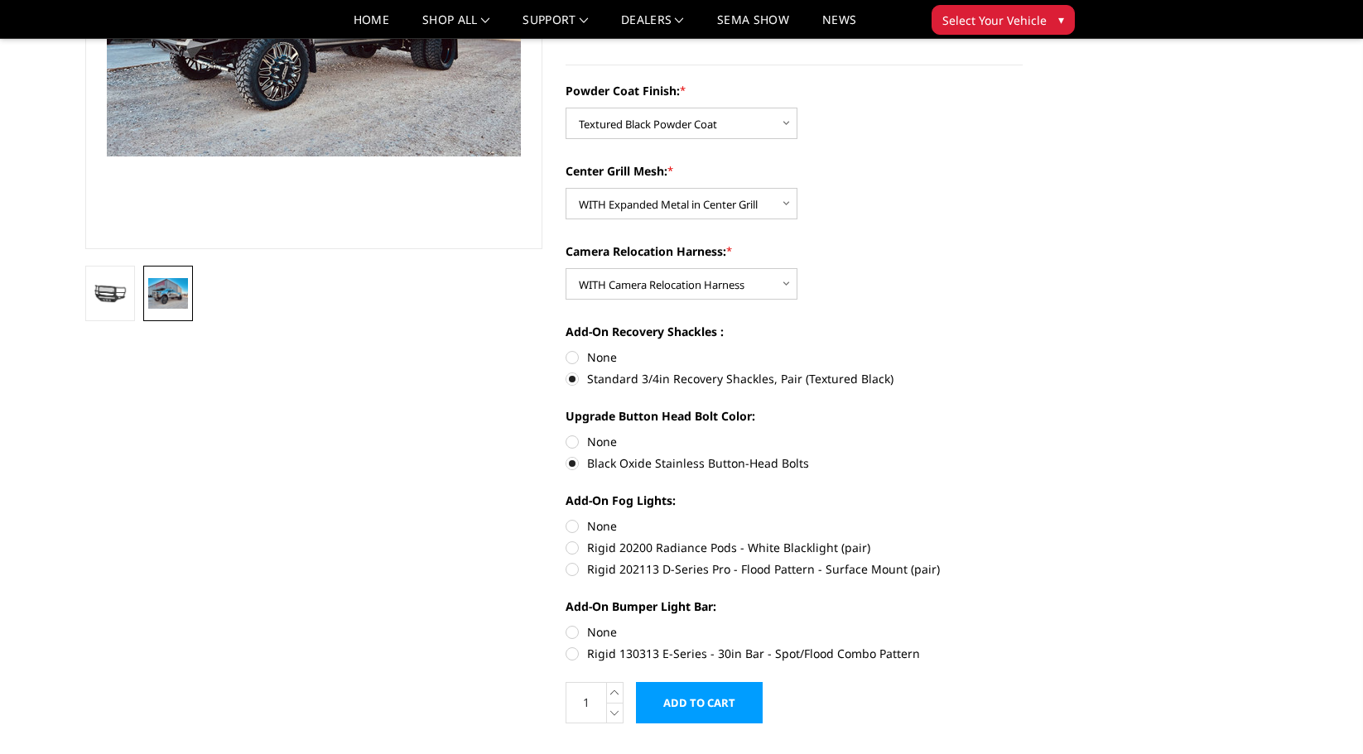
click at [1023, 624] on input "Rigid 130313 E-Series - 30in Bar - Spot/Flood Combo Pattern" at bounding box center [1023, 623] width 1 height 1
radio input "true"
click at [571, 571] on label "Rigid 202113 D-Series Pro - Flood Pattern - Surface Mount (pair)" at bounding box center [794, 569] width 457 height 17
click at [1023, 540] on input "Rigid 202113 D-Series Pro - Flood Pattern - Surface Mount (pair)" at bounding box center [1023, 539] width 1 height 1
radio input "true"
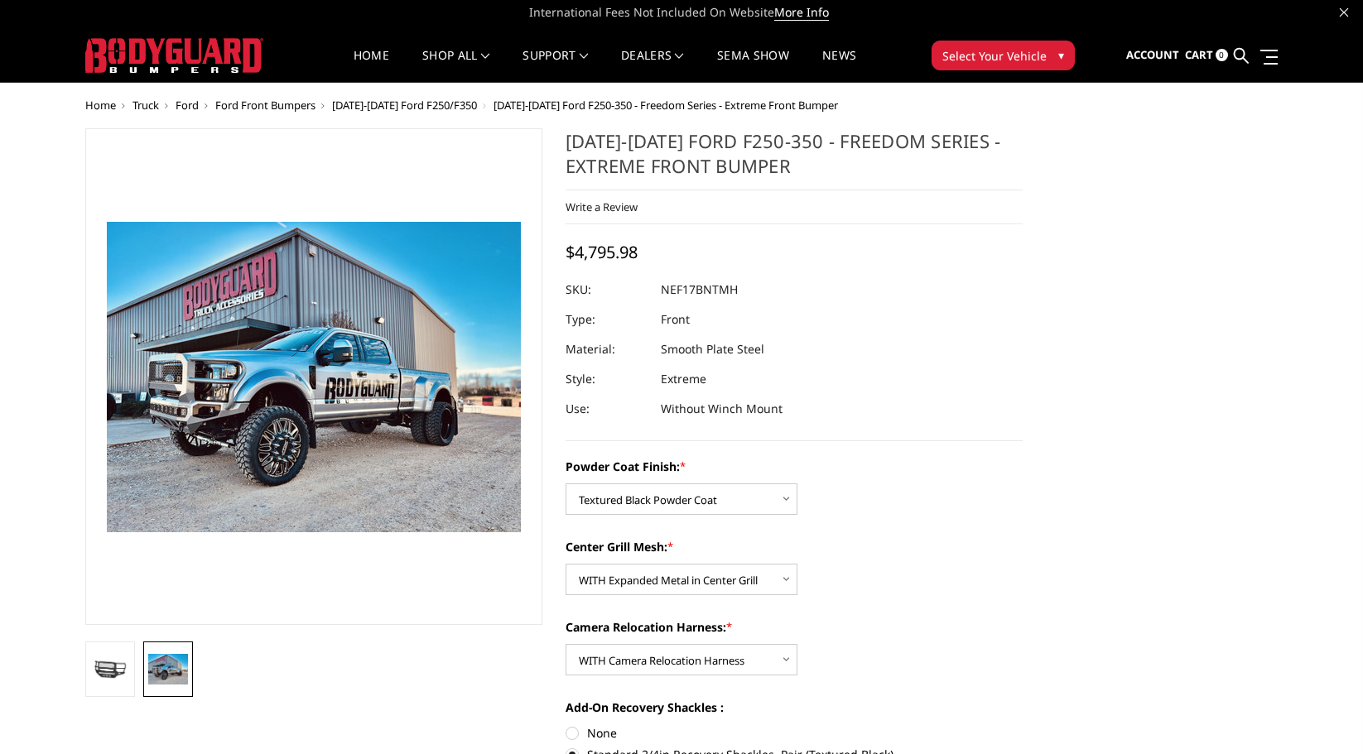
scroll to position [0, 0]
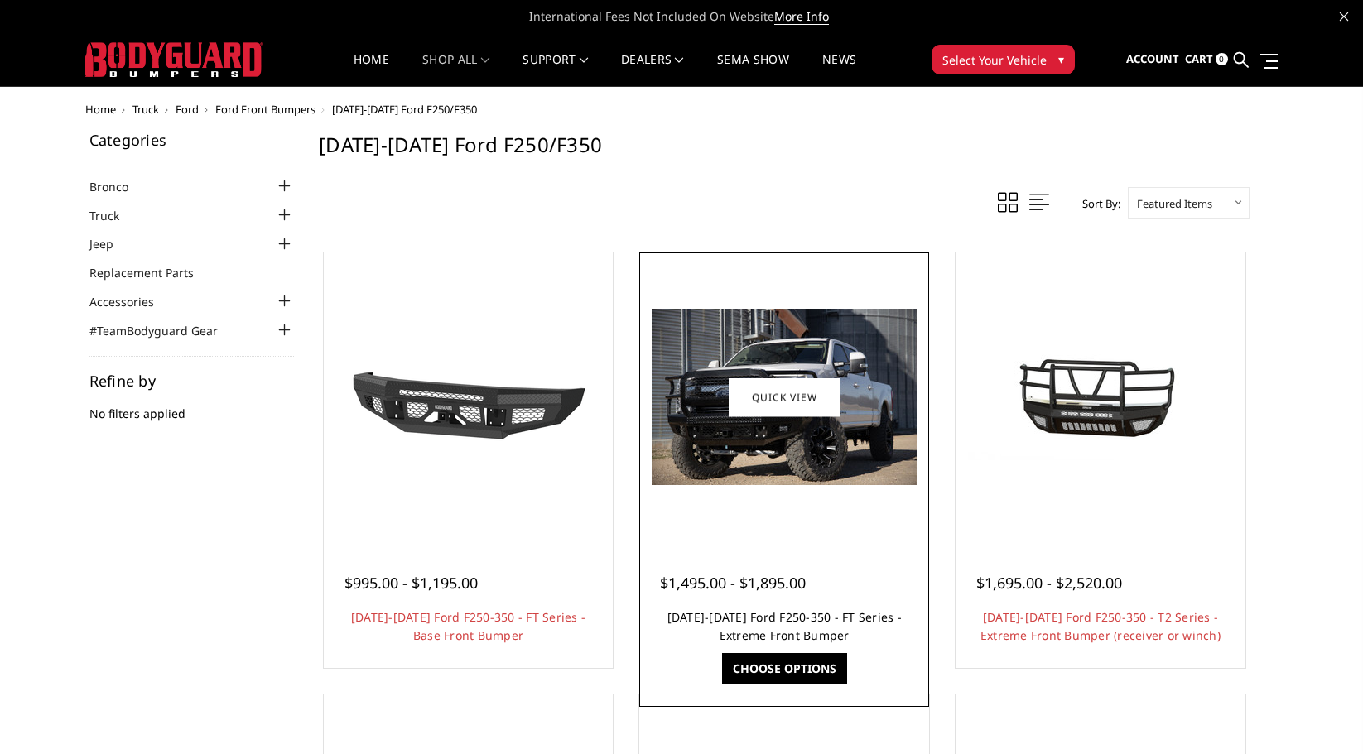
click at [791, 623] on link "[DATE]-[DATE] Ford F250-350 - FT Series - Extreme Front Bumper" at bounding box center [784, 626] width 234 height 34
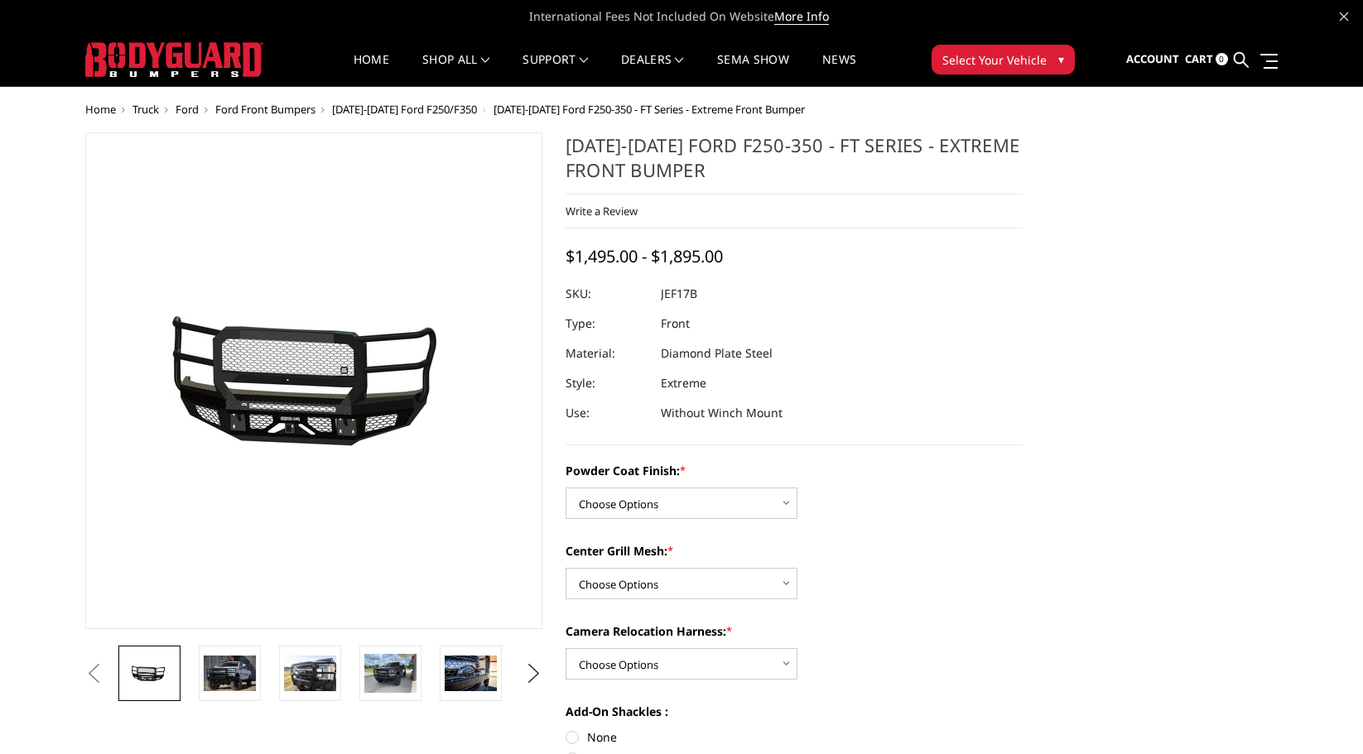
scroll to position [83, 0]
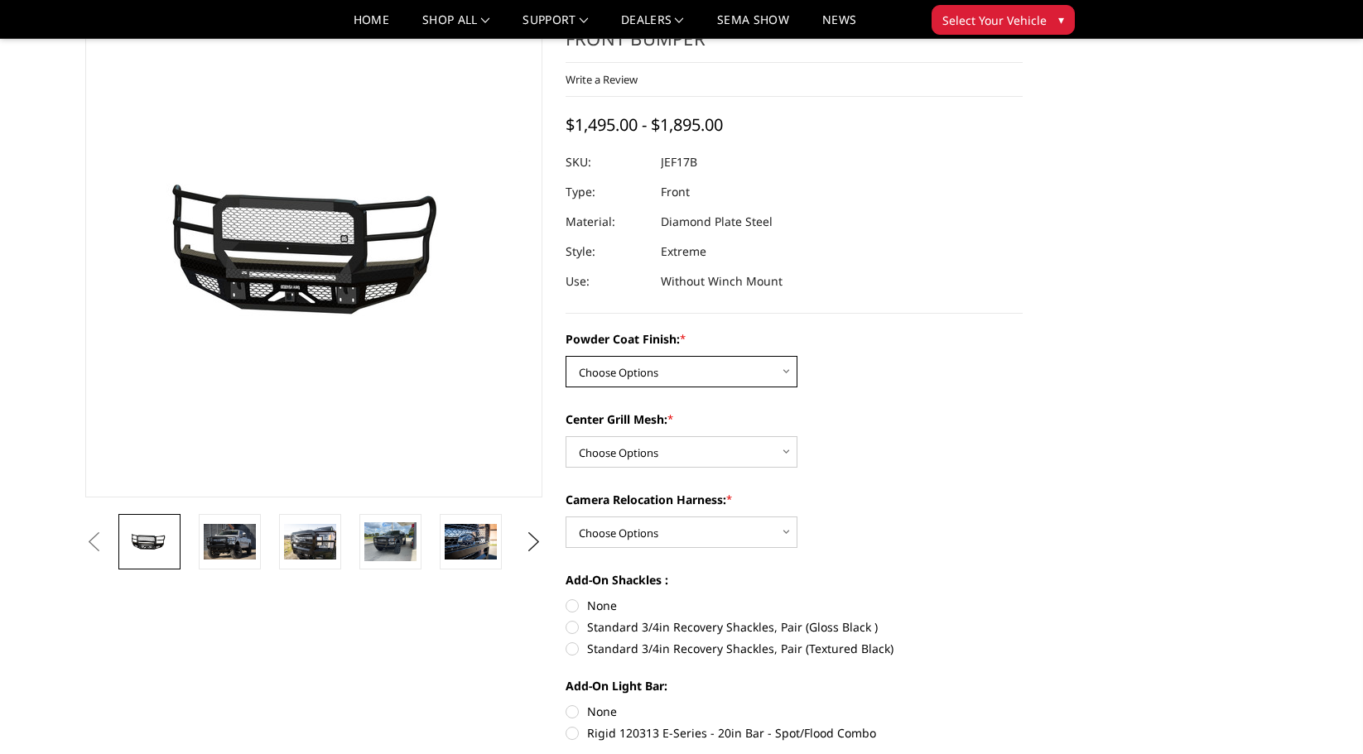
click at [769, 370] on select "Choose Options Bare Metal Gloss Black Powder Coat Textured Black Powder Coat" at bounding box center [682, 371] width 232 height 31
select select "3222"
click at [566, 356] on select "Choose Options Bare Metal Gloss Black Powder Coat Textured Black Powder Coat" at bounding box center [682, 371] width 232 height 31
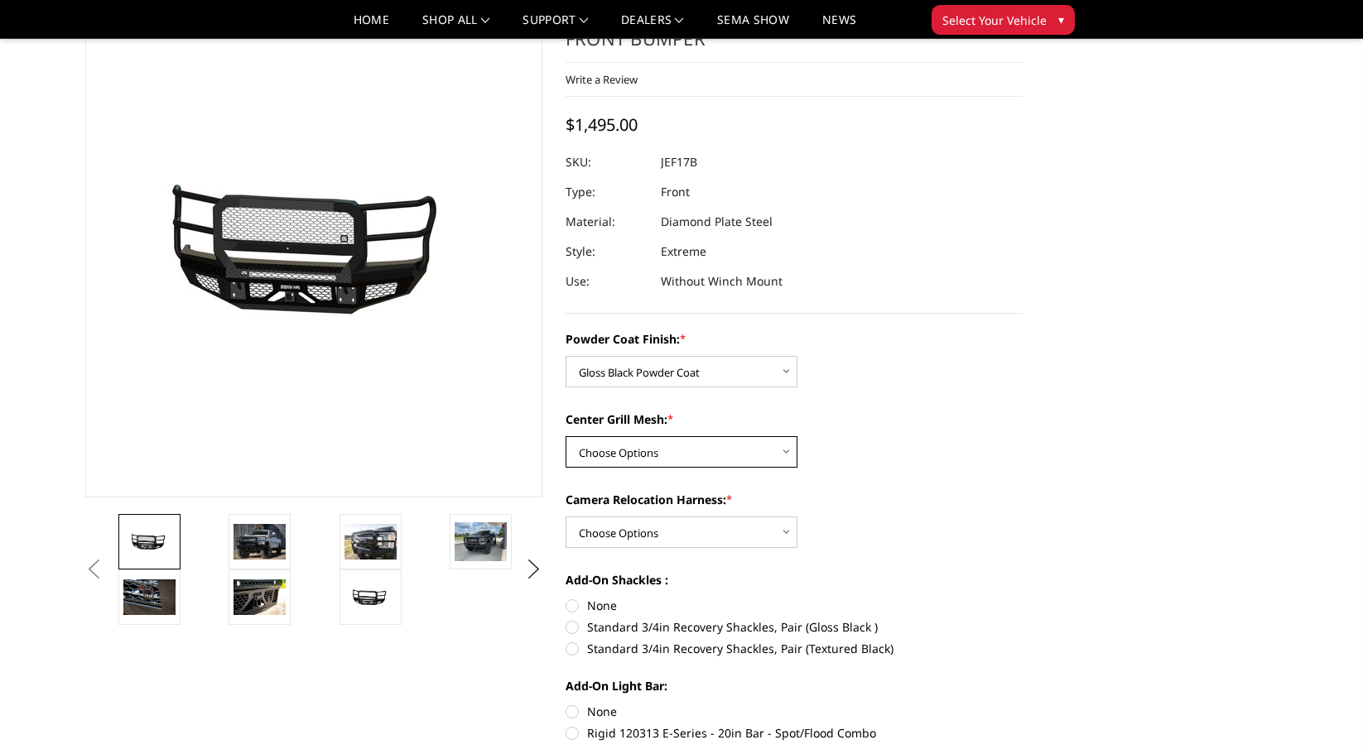
click at [740, 439] on select "Choose Options WITH Expanded Metal in Center Grill WITHOUT Expanded Metal in Ce…" at bounding box center [682, 451] width 232 height 31
select select "3224"
click at [566, 436] on select "Choose Options WITH Expanded Metal in Center Grill WITHOUT Expanded Metal in Ce…" at bounding box center [682, 451] width 232 height 31
click at [739, 527] on select "Choose Options WITH Camera Relocation Harness WITHOUT Camera Relocation Harness" at bounding box center [682, 532] width 232 height 31
select select "3226"
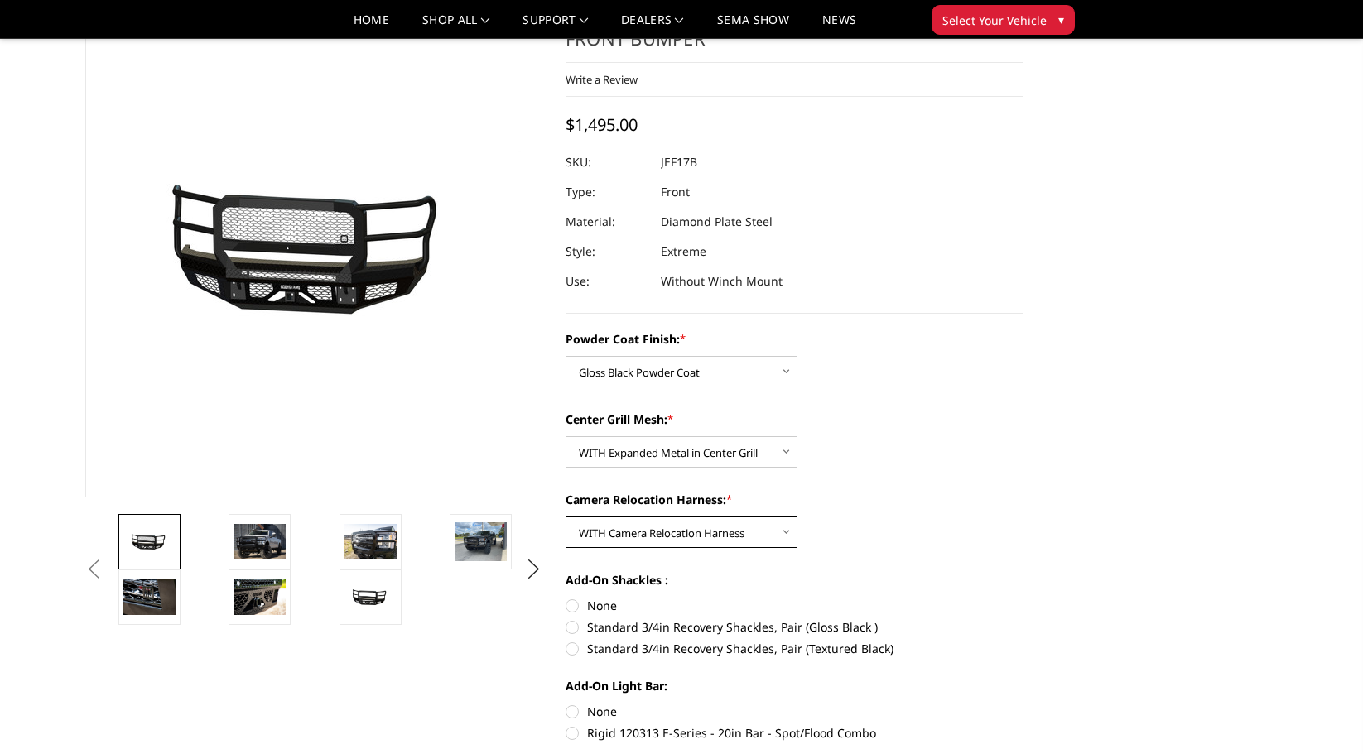
click at [566, 517] on select "Choose Options WITH Camera Relocation Harness WITHOUT Camera Relocation Harness" at bounding box center [682, 532] width 232 height 31
click at [623, 621] on label "Standard 3/4in Recovery Shackles, Pair (Gloss Black )" at bounding box center [794, 627] width 457 height 17
click at [1023, 598] on input "Standard 3/4in Recovery Shackles, Pair (Gloss Black )" at bounding box center [1023, 597] width 1 height 1
radio input "true"
click at [691, 737] on label "Rigid 120313 E-Series - 20in Bar - Spot/Flood Combo" at bounding box center [794, 732] width 457 height 17
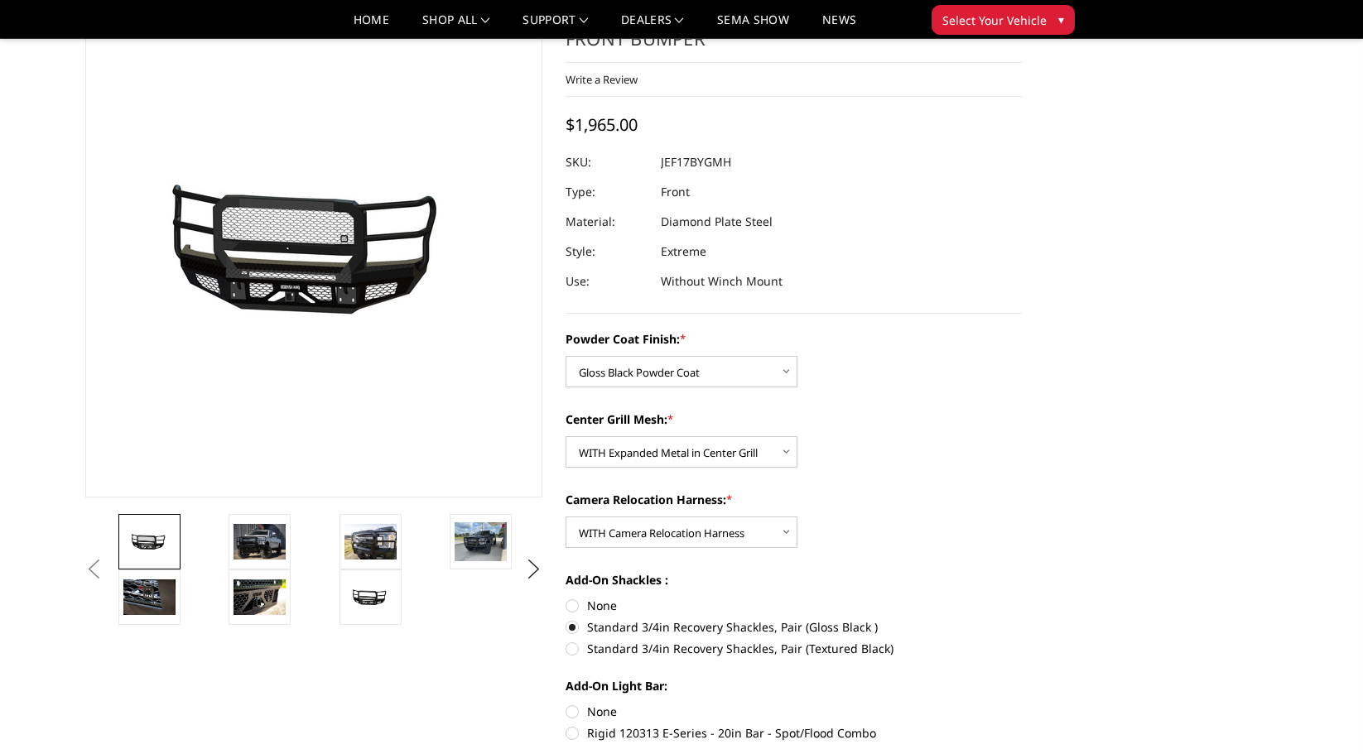
click at [1023, 704] on input "Rigid 120313 E-Series - 20in Bar - Spot/Flood Combo" at bounding box center [1023, 703] width 1 height 1
radio input "true"
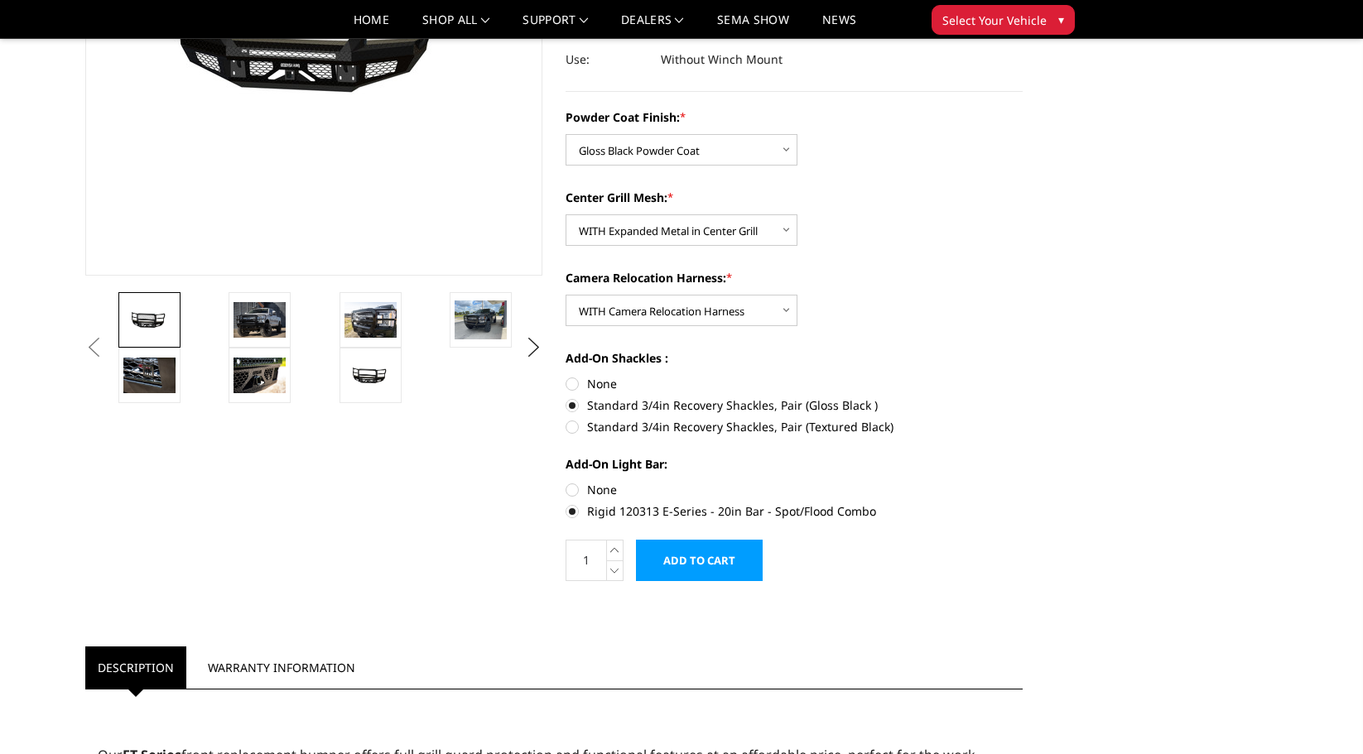
scroll to position [0, 0]
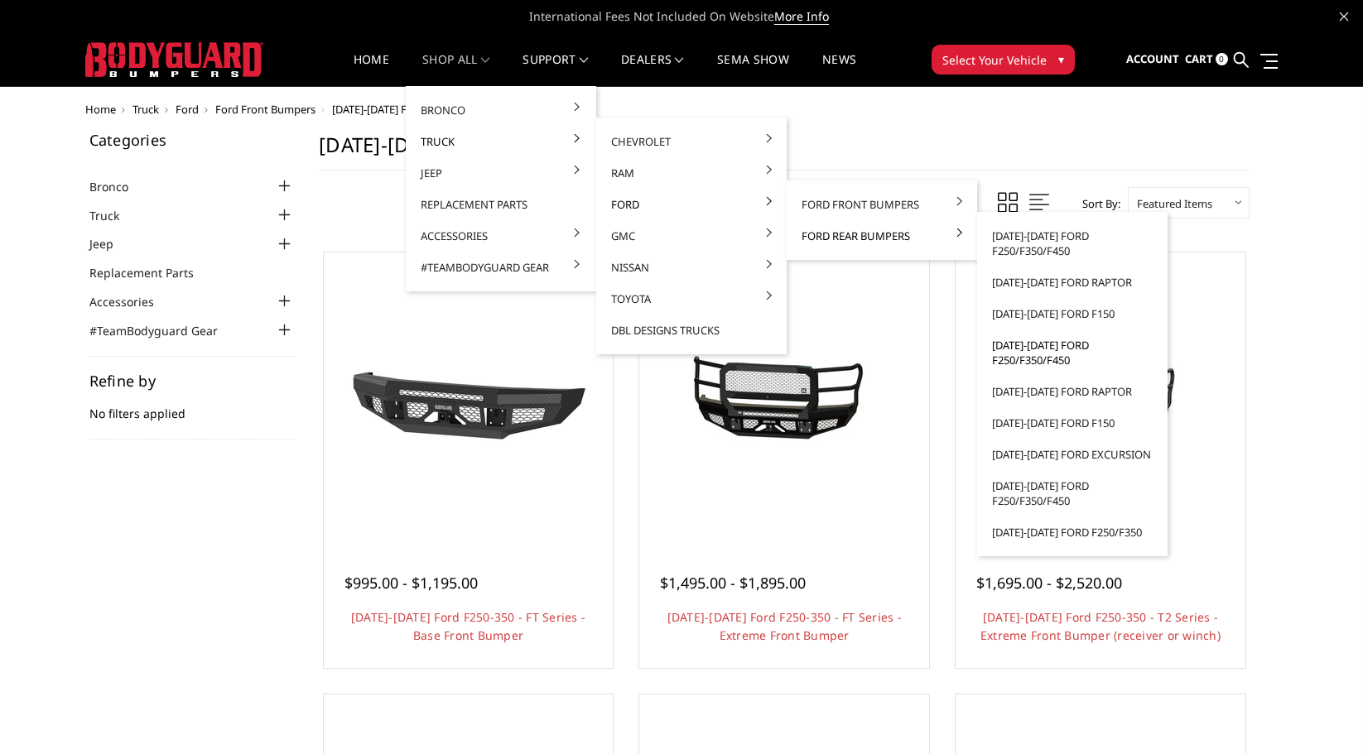
click at [1032, 344] on link "[DATE]-[DATE] Ford F250/F350/F450" at bounding box center [1072, 353] width 177 height 46
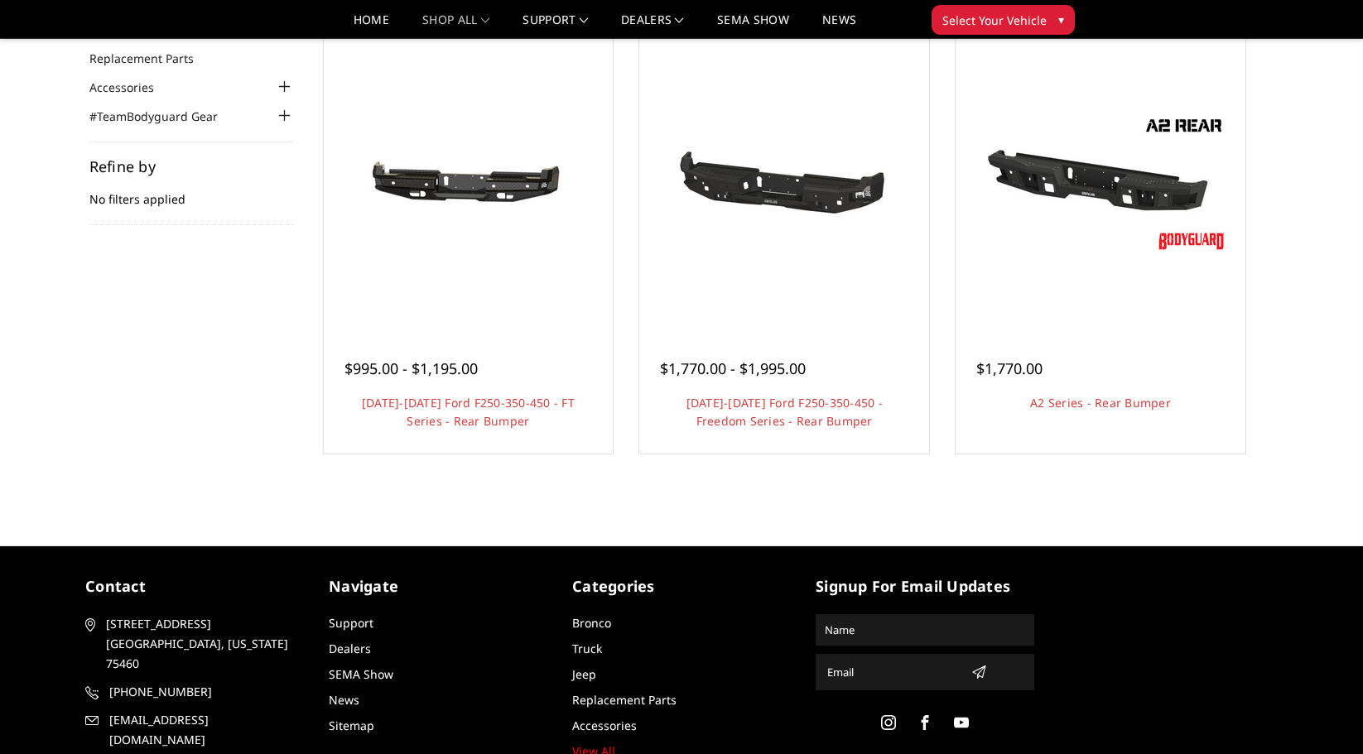
scroll to position [83, 0]
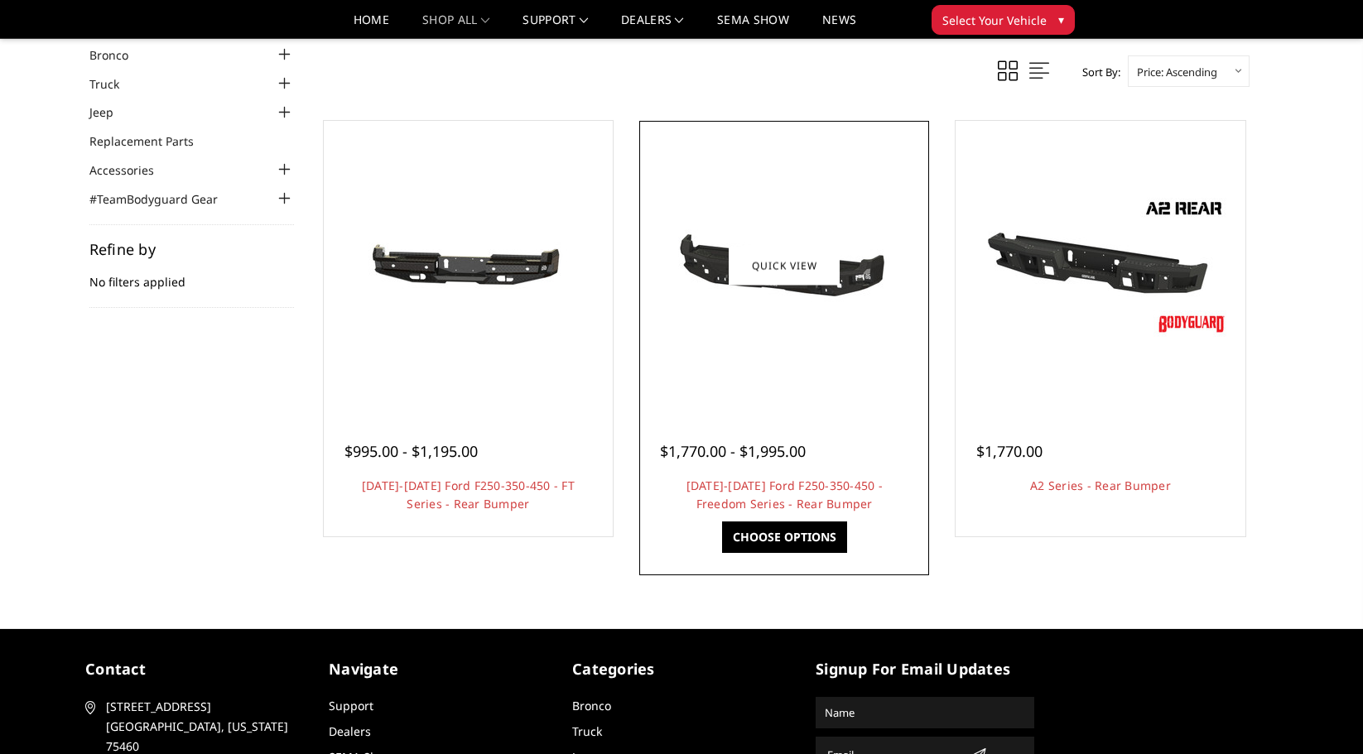
click at [802, 542] on link "Choose Options" at bounding box center [784, 537] width 125 height 31
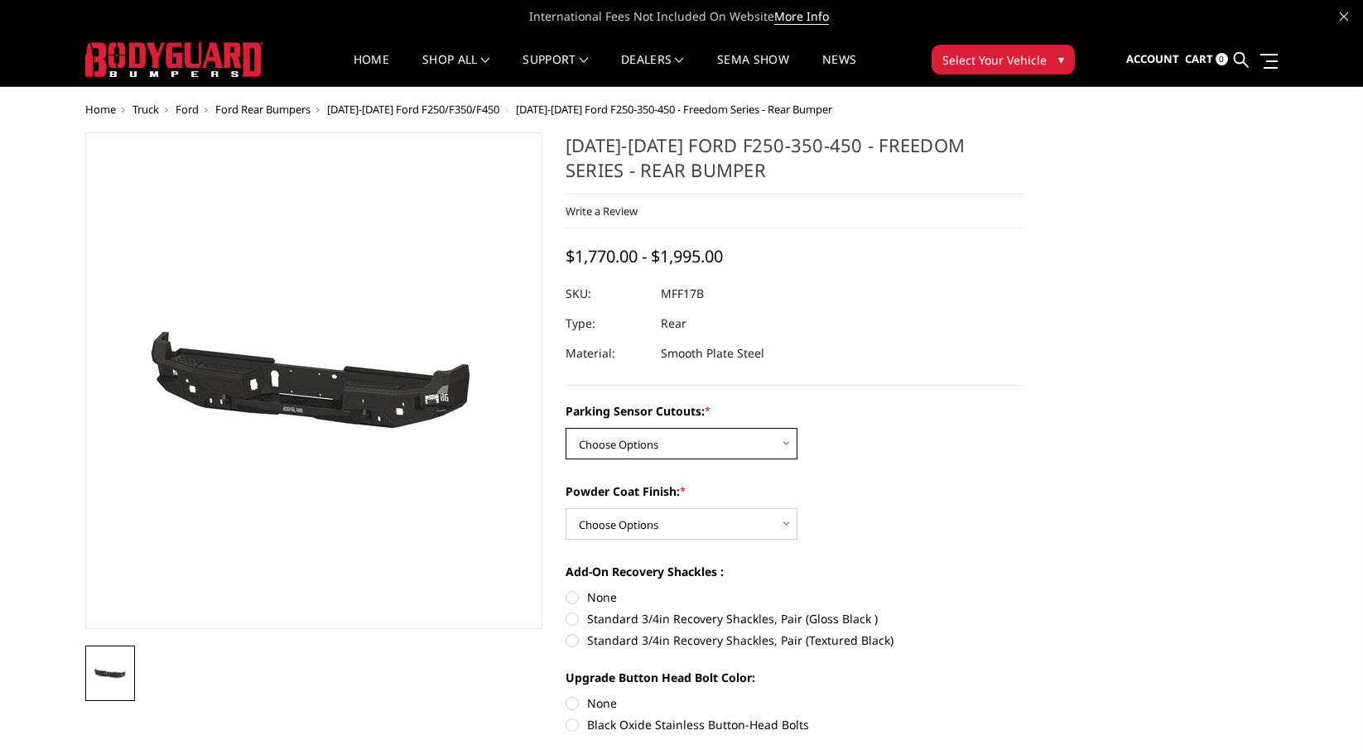
click at [767, 432] on select "Choose Options No - Without Parking Sensor Cutouts Yes - With Parking Sensor Cu…" at bounding box center [682, 443] width 232 height 31
select select "3074"
click at [566, 428] on select "Choose Options No - Without Parking Sensor Cutouts Yes - With Parking Sensor Cu…" at bounding box center [682, 443] width 232 height 31
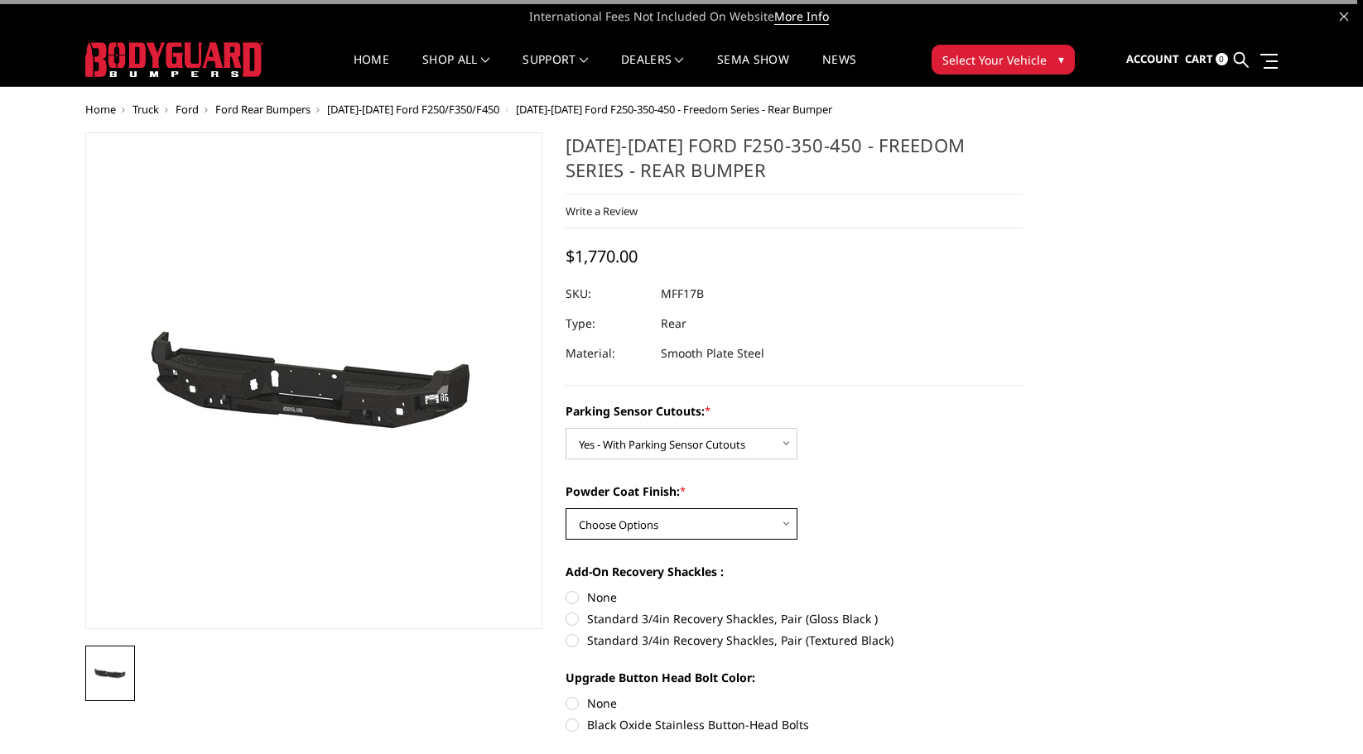
click at [737, 515] on select "Choose Options Bare Metal Texture Black Powder Coat" at bounding box center [682, 523] width 232 height 31
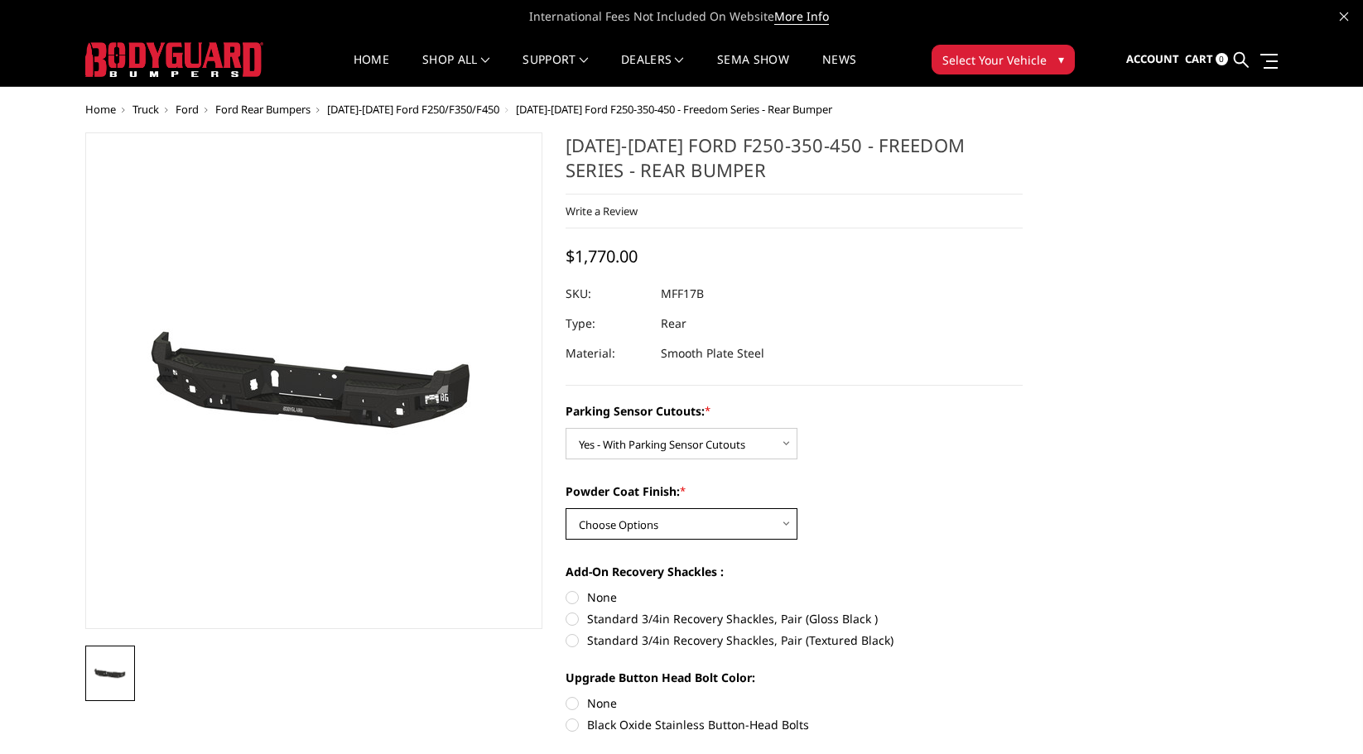
select select "3076"
click at [566, 508] on select "Choose Options Bare Metal Texture Black Powder Coat" at bounding box center [682, 523] width 232 height 31
click at [571, 621] on label "Standard 3/4in Recovery Shackles, Pair (Gloss Black )" at bounding box center [794, 618] width 457 height 17
click at [1023, 590] on input "Standard 3/4in Recovery Shackles, Pair (Gloss Black )" at bounding box center [1023, 589] width 1 height 1
radio input "true"
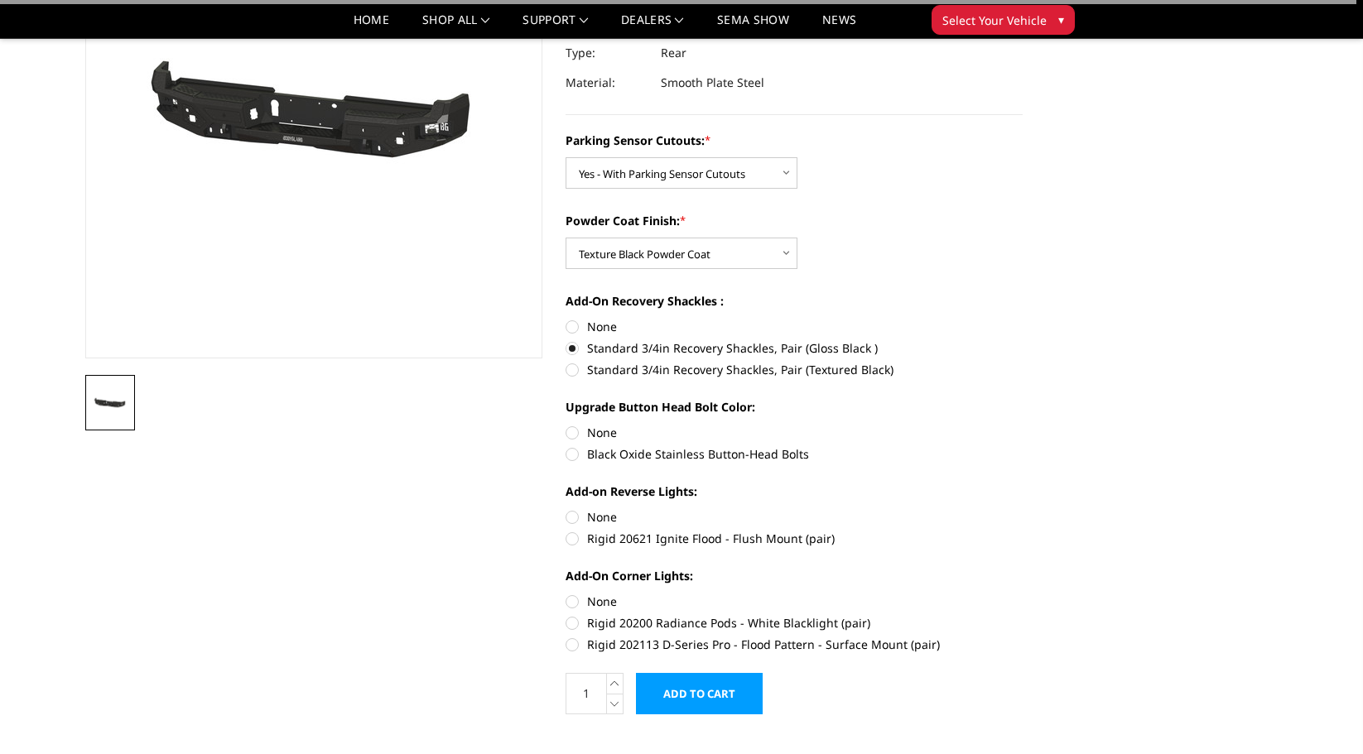
scroll to position [248, 0]
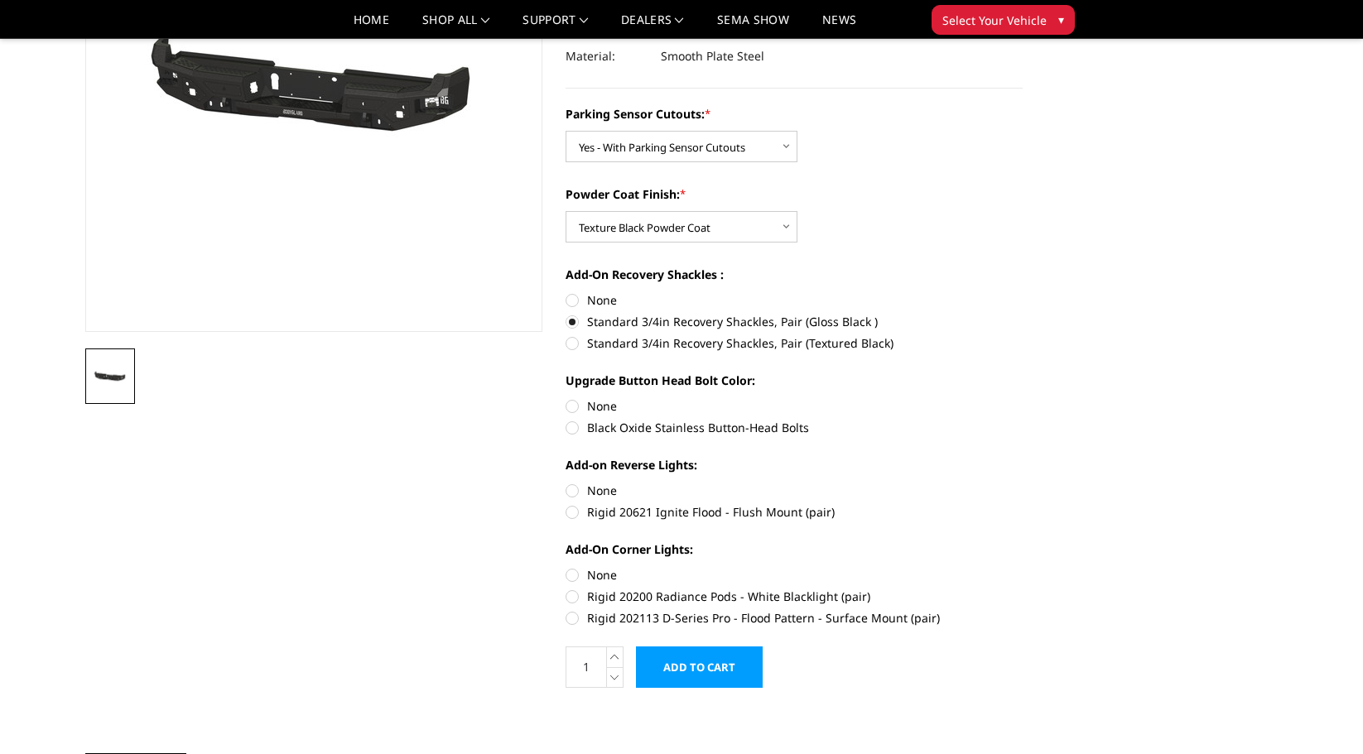
click at [574, 431] on label "Black Oxide Stainless Button-Head Bolts" at bounding box center [794, 427] width 457 height 17
click at [1023, 398] on input "Black Oxide Stainless Button-Head Bolts" at bounding box center [1023, 397] width 1 height 1
radio input "true"
click at [577, 508] on label "Rigid 20621 Ignite Flood - Flush Mount (pair)" at bounding box center [794, 511] width 457 height 17
click at [1023, 483] on input "Rigid 20621 Ignite Flood - Flush Mount (pair)" at bounding box center [1023, 482] width 1 height 1
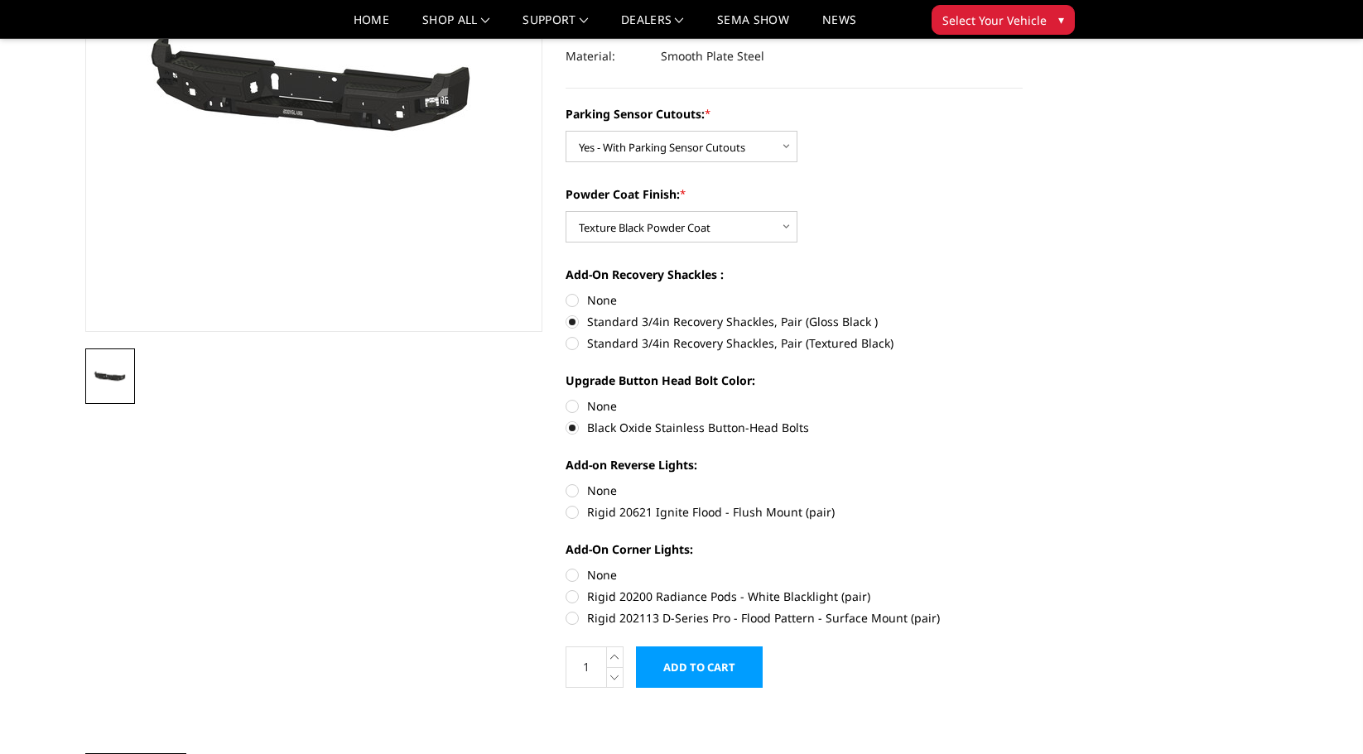
radio input "true"
click at [581, 591] on label "Rigid 20200 Radiance Pods - White Blacklight (pair)" at bounding box center [794, 596] width 457 height 17
click at [1023, 567] on input "Rigid 20200 Radiance Pods - White Blacklight (pair)" at bounding box center [1023, 566] width 1 height 1
radio input "true"
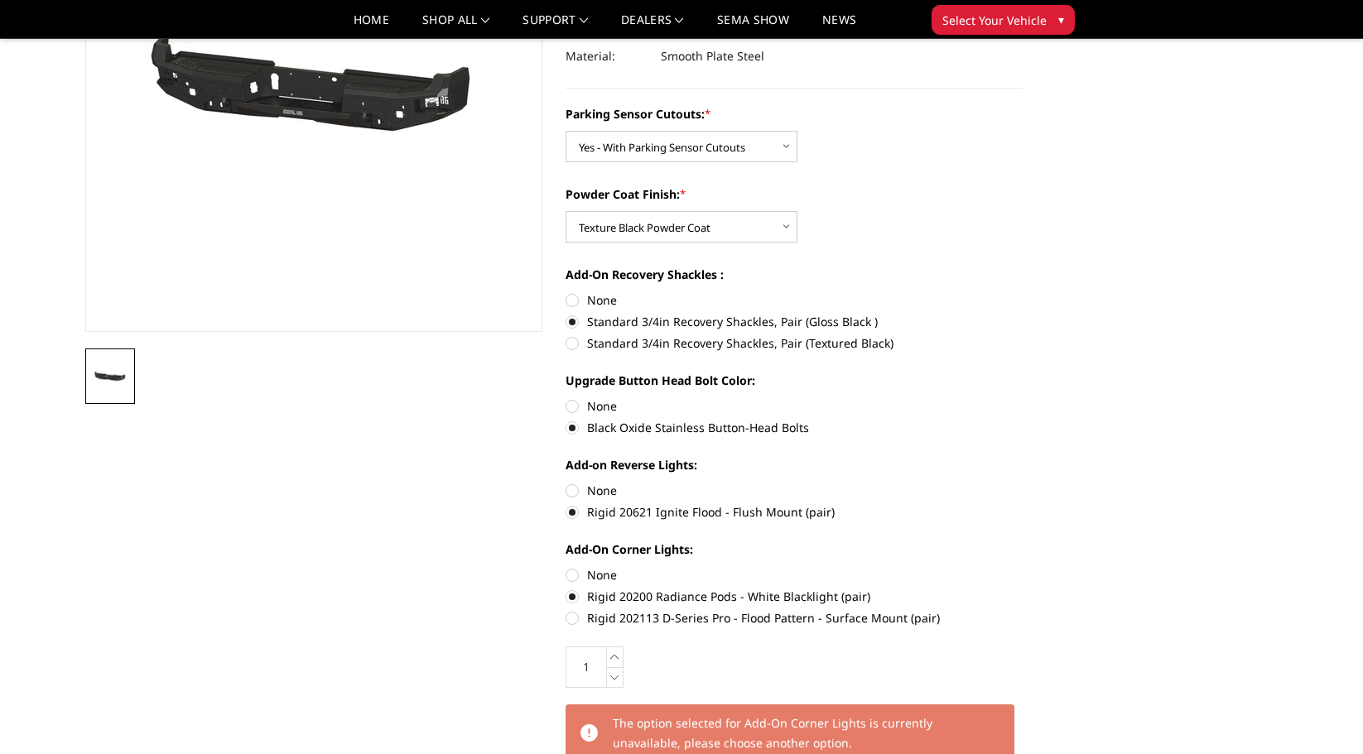
click at [570, 624] on label "Rigid 202113 D-Series Pro - Flood Pattern - Surface Mount (pair)" at bounding box center [794, 617] width 457 height 17
click at [1023, 589] on input "Rigid 202113 D-Series Pro - Flood Pattern - Surface Mount (pair)" at bounding box center [1023, 588] width 1 height 1
radio input "true"
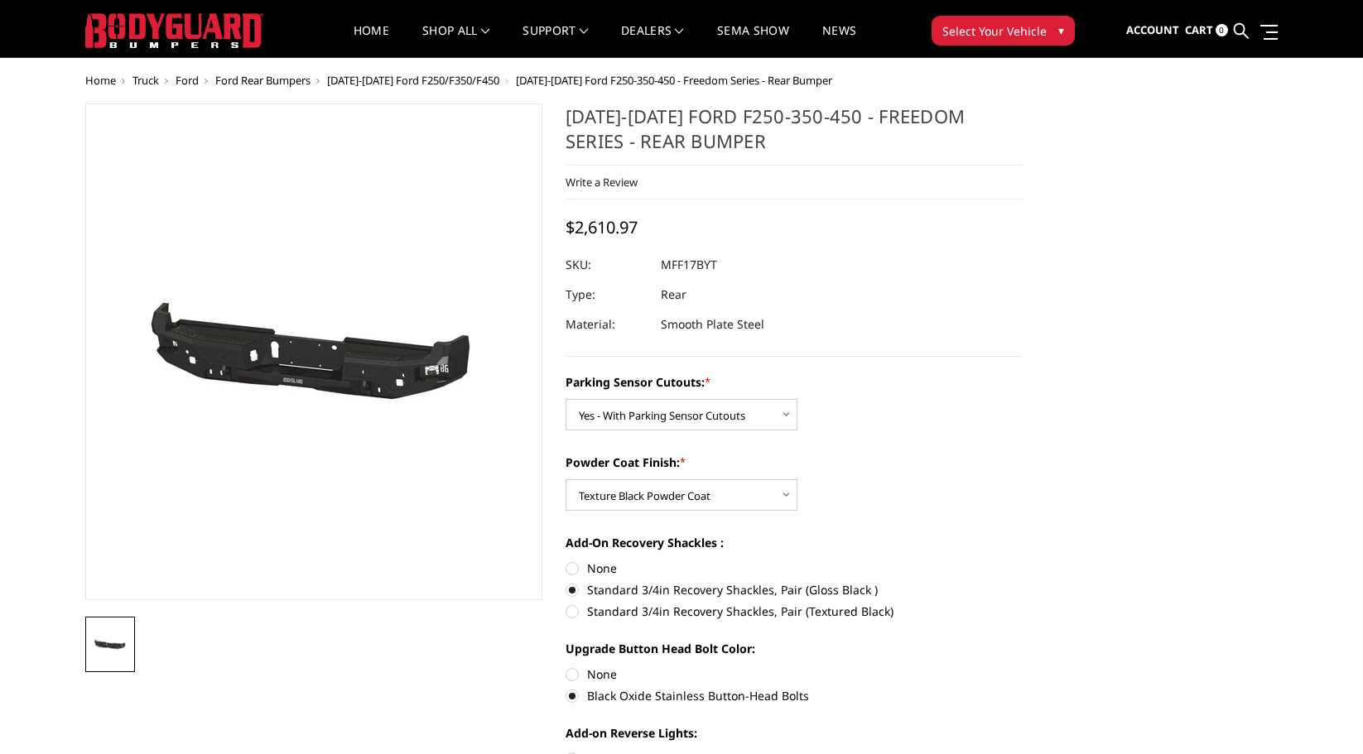
scroll to position [0, 0]
